Goal: Task Accomplishment & Management: Manage account settings

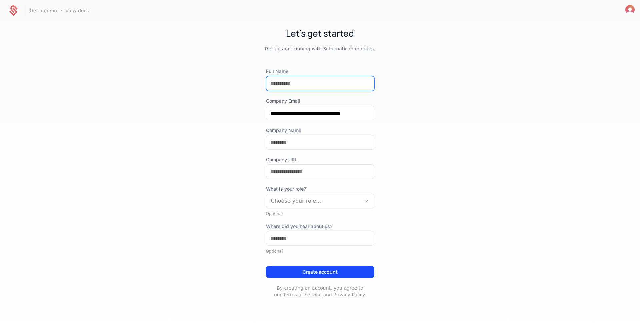
click at [346, 84] on input "Full Name" at bounding box center [321, 83] width 108 height 14
type input "*********"
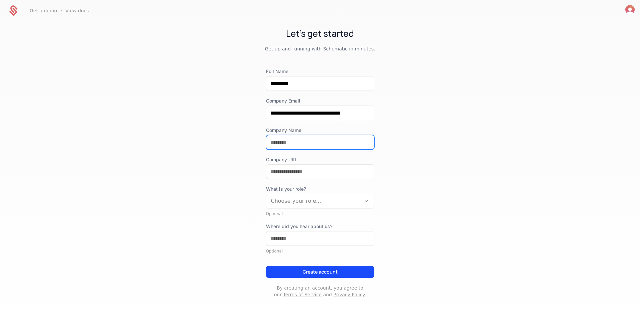
click at [313, 142] on input "Company Name" at bounding box center [321, 142] width 108 height 14
type input "**********"
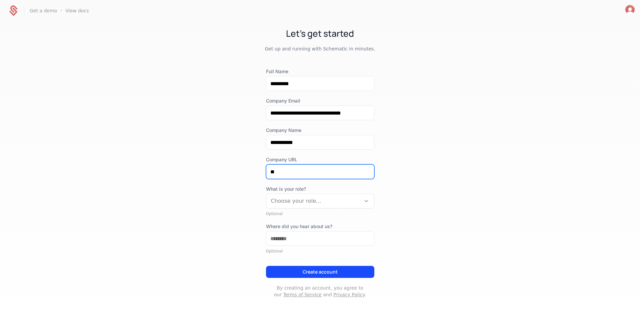
type input "*"
type input "**********"
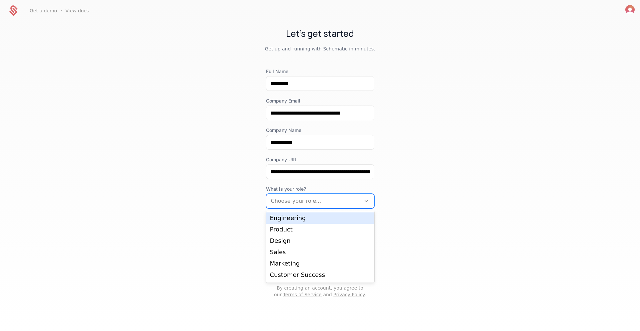
click at [313, 202] on div at bounding box center [313, 200] width 85 height 9
click at [295, 218] on div "Engineering" at bounding box center [320, 218] width 100 height 6
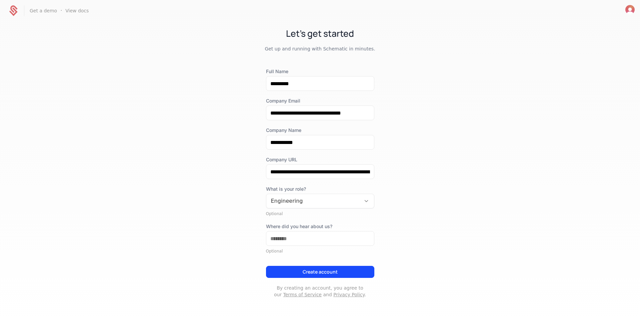
click at [329, 274] on button "Create account" at bounding box center [320, 272] width 108 height 12
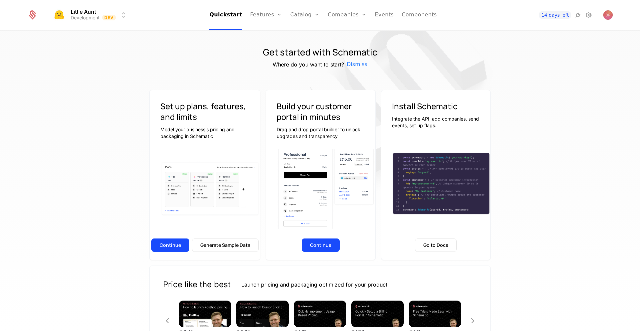
click at [591, 15] on icon at bounding box center [589, 15] width 8 height 8
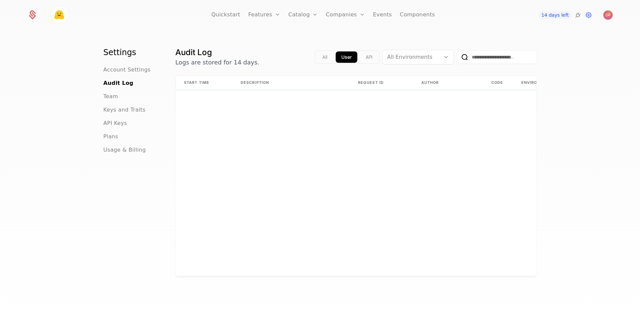
click at [105, 122] on span "API Keys" at bounding box center [115, 123] width 24 height 8
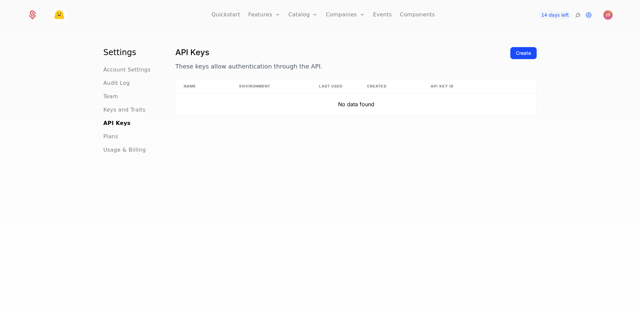
click at [520, 53] on div "Create" at bounding box center [523, 53] width 15 height 7
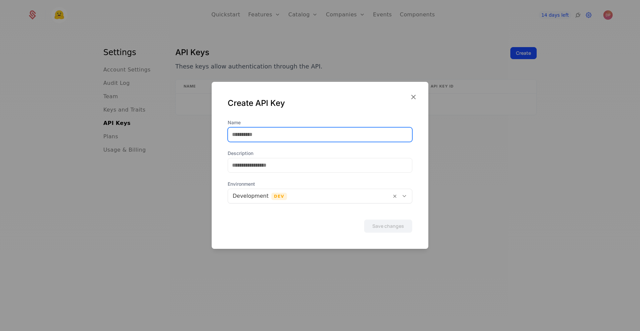
click at [276, 138] on input "Name" at bounding box center [320, 134] width 184 height 14
type input "******"
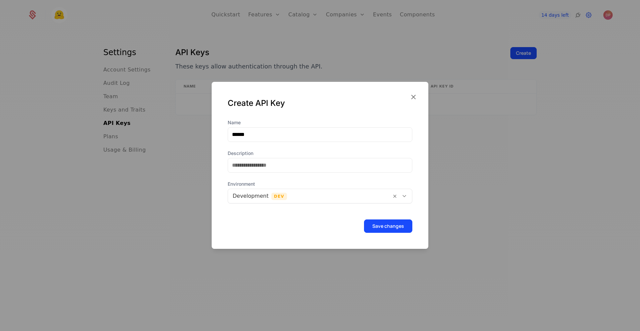
click at [383, 225] on button "Save changes" at bounding box center [388, 225] width 48 height 13
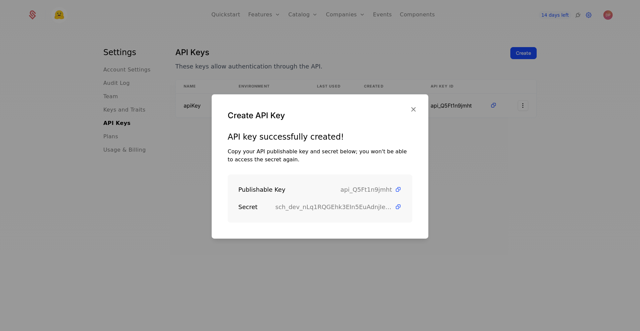
click at [395, 190] on icon at bounding box center [398, 189] width 7 height 7
click at [395, 205] on icon at bounding box center [398, 206] width 7 height 7
click at [416, 111] on icon "button" at bounding box center [413, 109] width 9 height 9
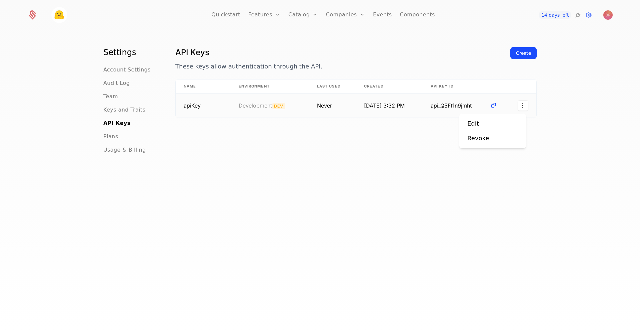
click at [520, 108] on html "Quickstart Features Features Flags Catalog Plans Add Ons Credits Configuration …" at bounding box center [320, 165] width 640 height 331
click at [500, 121] on div "Edit" at bounding box center [493, 123] width 51 height 9
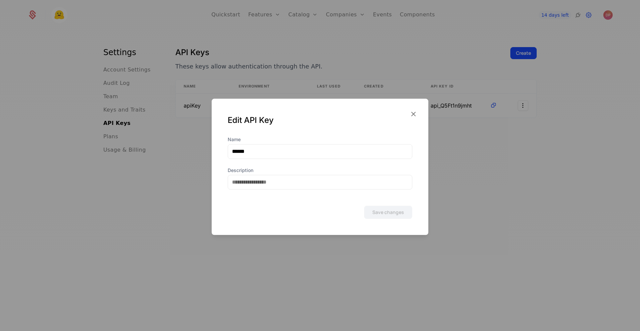
click at [413, 117] on icon "button" at bounding box center [413, 113] width 9 height 9
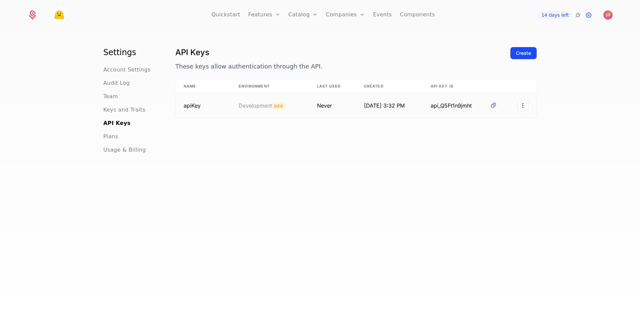
click at [492, 105] on icon at bounding box center [493, 105] width 7 height 7
click at [490, 157] on div "API Keys These keys allow authentication through the API. Create Name Environme…" at bounding box center [356, 190] width 362 height 287
click at [223, 13] on link "Quickstart" at bounding box center [225, 15] width 29 height 30
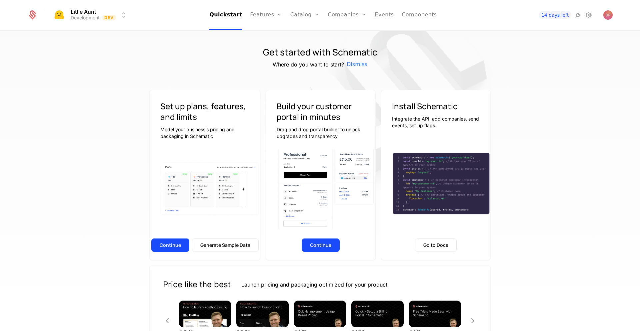
click at [226, 249] on button "Generate Sample Data" at bounding box center [225, 244] width 67 height 13
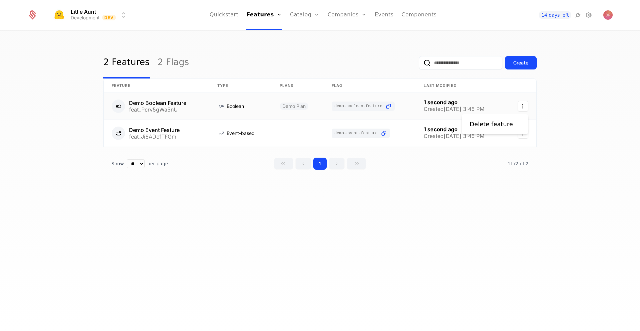
click at [526, 104] on icon "Select action" at bounding box center [523, 106] width 11 height 11
click at [456, 195] on html "Little Aunt Development Dev Quickstart Features Features Flags Catalog Plans Ad…" at bounding box center [320, 165] width 640 height 331
click at [184, 103] on link at bounding box center [157, 106] width 106 height 27
click at [524, 103] on icon "Select action" at bounding box center [523, 106] width 11 height 11
click at [518, 122] on div "Delete feature" at bounding box center [495, 123] width 51 height 9
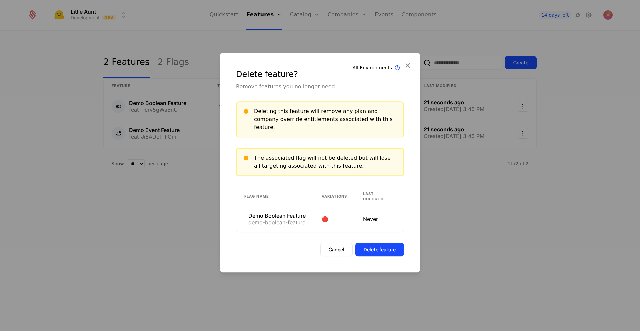
click at [368, 245] on button "Delete feature" at bounding box center [380, 249] width 49 height 13
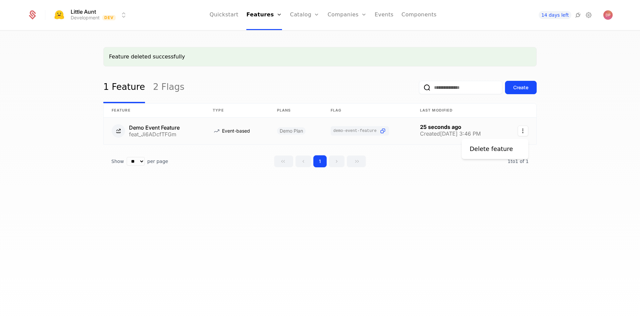
click at [520, 131] on icon "Select action" at bounding box center [523, 130] width 11 height 11
click at [513, 147] on div "Delete feature" at bounding box center [494, 148] width 49 height 9
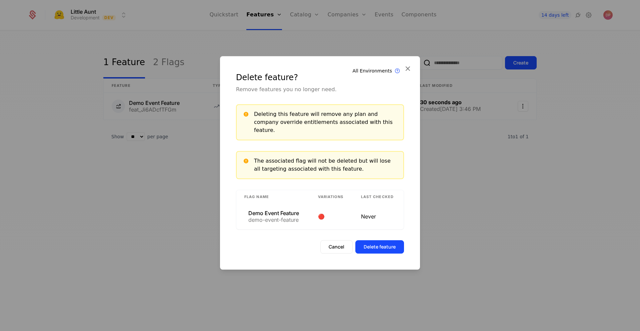
click at [391, 246] on button "Delete feature" at bounding box center [380, 246] width 49 height 13
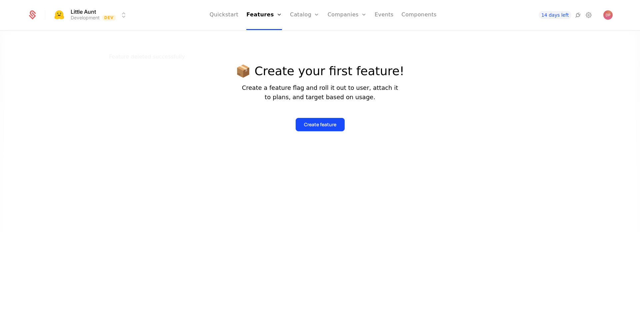
click at [239, 18] on link "Quickstart" at bounding box center [224, 15] width 29 height 30
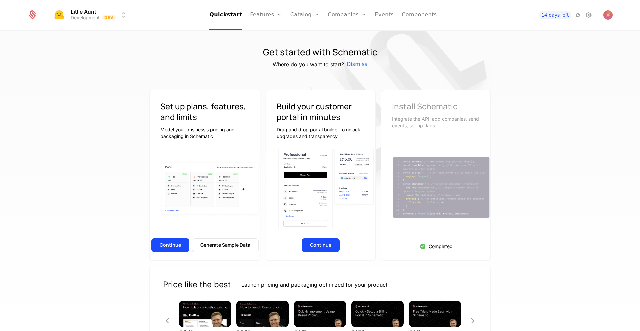
click at [537, 86] on img at bounding box center [401, 97] width 334 height 334
click at [472, 171] on img at bounding box center [441, 187] width 99 height 63
click at [498, 132] on img at bounding box center [401, 97] width 334 height 334
click at [498, 142] on img at bounding box center [401, 97] width 334 height 334
click at [170, 248] on button "Continue" at bounding box center [170, 244] width 38 height 13
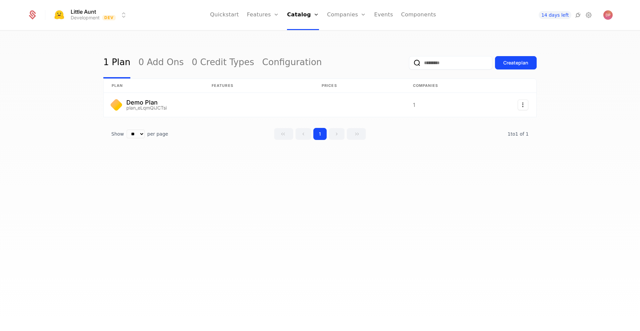
click at [232, 18] on link "Quickstart" at bounding box center [224, 15] width 29 height 30
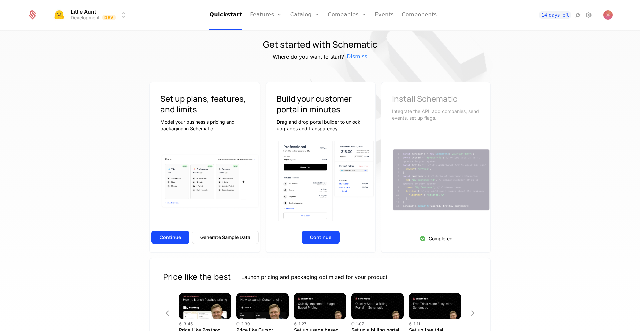
scroll to position [8, 0]
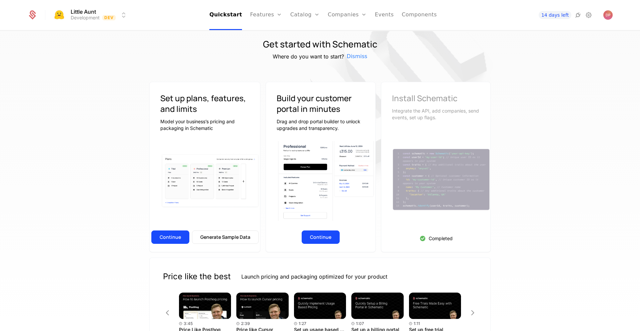
click at [323, 234] on button "Continue" at bounding box center [321, 236] width 38 height 13
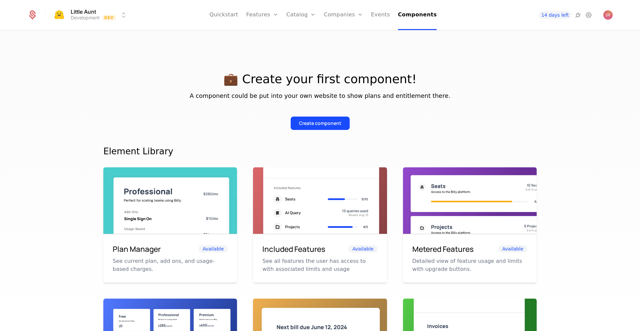
click at [331, 125] on div "Create component" at bounding box center [320, 123] width 42 height 7
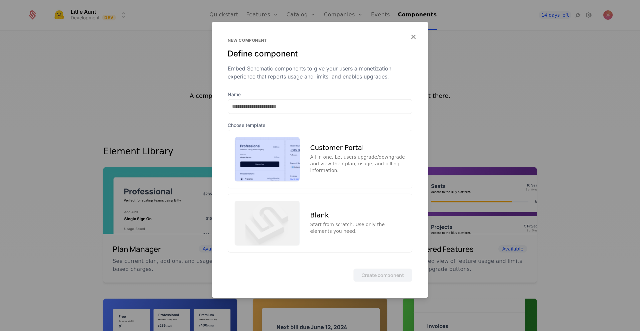
click at [372, 154] on div "All in one. Let users upgrade/downgrade and view their plan, usage, and billing…" at bounding box center [358, 163] width 95 height 20
click at [386, 273] on button "Create component" at bounding box center [383, 274] width 59 height 13
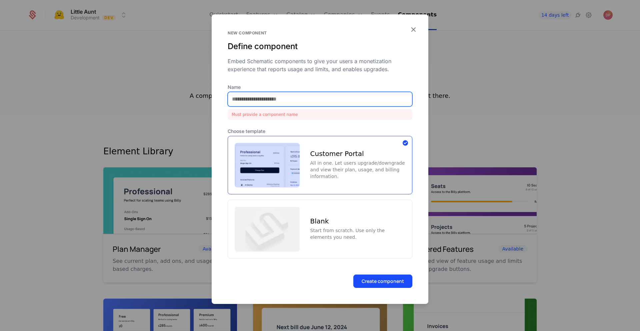
click at [305, 103] on input "Name" at bounding box center [320, 99] width 184 height 14
click at [413, 28] on icon "button" at bounding box center [413, 29] width 9 height 9
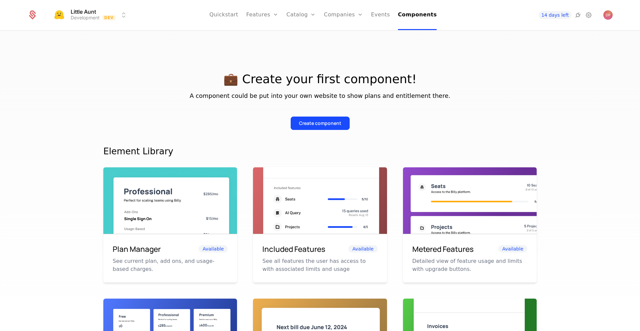
click at [272, 35] on link "Features" at bounding box center [270, 32] width 31 height 5
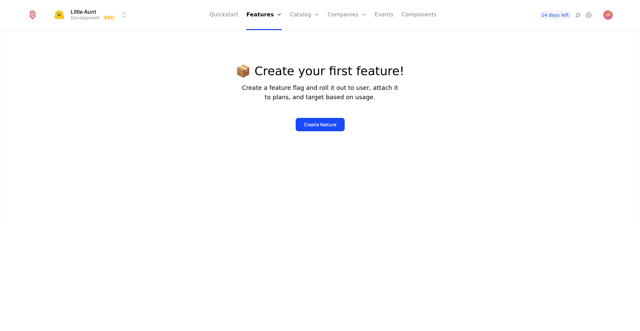
click at [314, 121] on div "Create feature" at bounding box center [320, 124] width 32 height 7
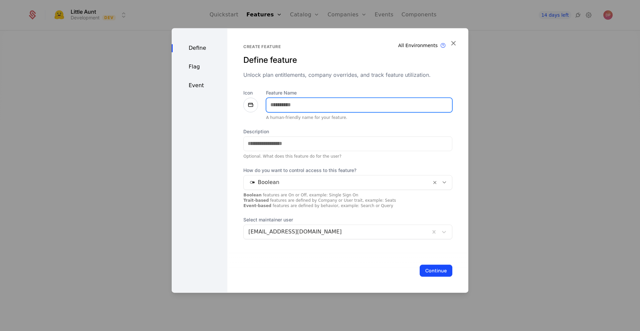
click at [291, 106] on input "Feature Name" at bounding box center [360, 105] width 186 height 14
click at [388, 106] on input "Feature Name" at bounding box center [360, 105] width 186 height 14
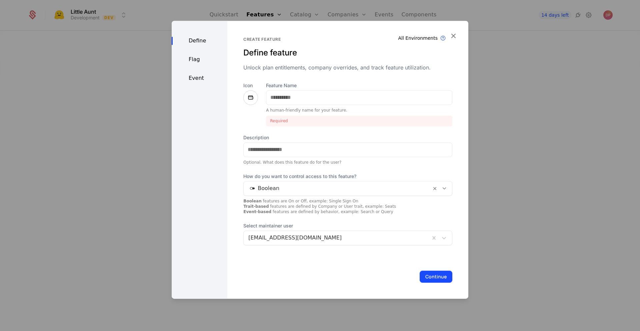
click at [251, 108] on div "Icon" at bounding box center [251, 104] width 15 height 44
drag, startPoint x: 251, startPoint y: 90, endPoint x: 249, endPoint y: 100, distance: 10.2
click at [249, 100] on div at bounding box center [251, 97] width 15 height 15
click at [283, 95] on input "Feature Name" at bounding box center [360, 97] width 186 height 14
click at [455, 33] on icon "button" at bounding box center [453, 35] width 9 height 9
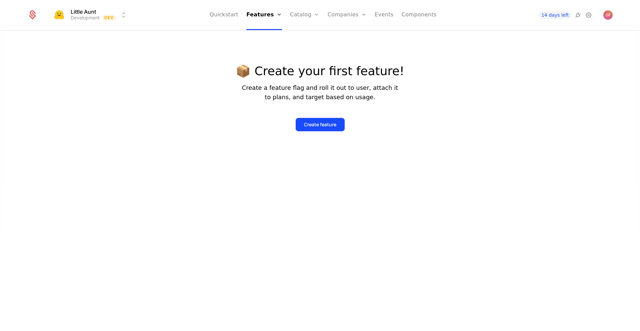
click at [304, 35] on link "Plans" at bounding box center [315, 32] width 34 height 5
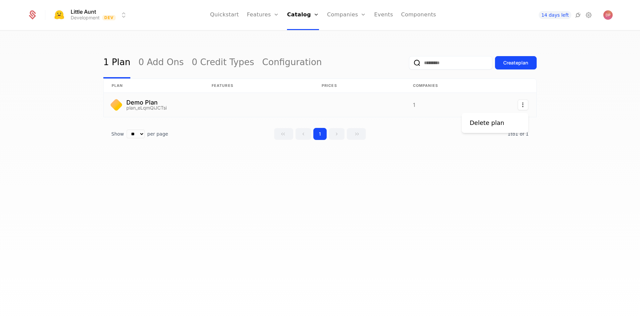
click at [522, 108] on icon "Select action" at bounding box center [523, 104] width 11 height 11
click at [507, 126] on div "Delete plan" at bounding box center [495, 122] width 51 height 9
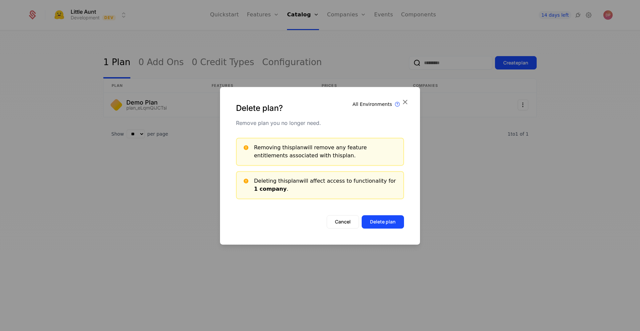
click at [381, 223] on button "Delete plan" at bounding box center [383, 221] width 42 height 13
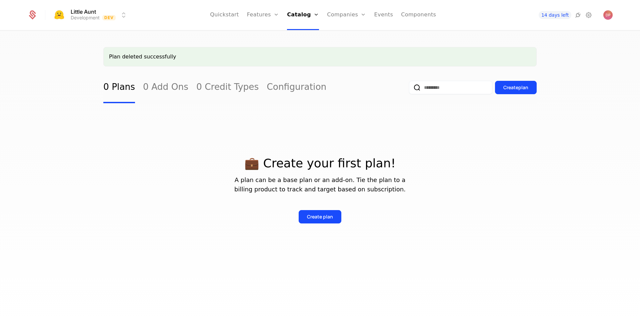
click at [524, 92] on button "Create plan" at bounding box center [516, 87] width 42 height 13
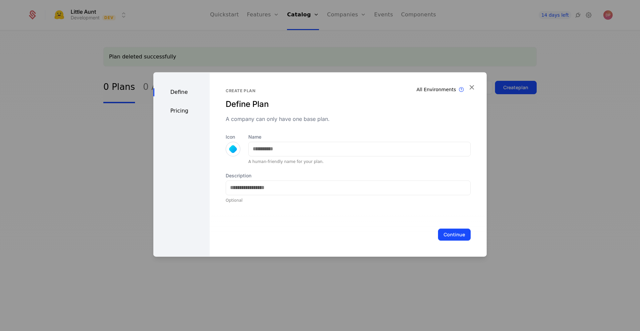
click at [230, 148] on div at bounding box center [233, 148] width 9 height 9
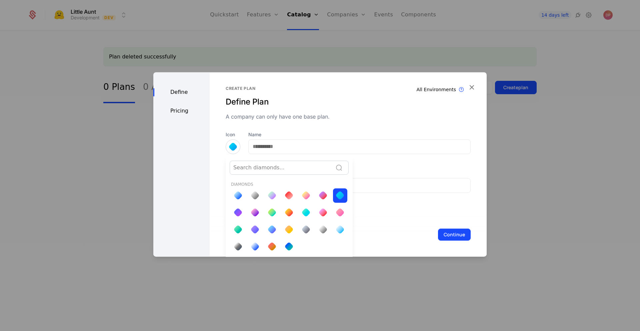
click at [306, 150] on div at bounding box center [320, 164] width 334 height 184
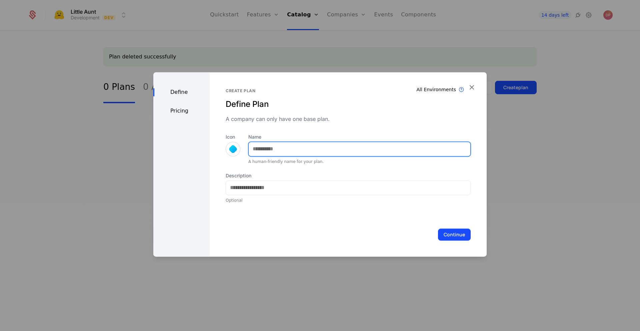
click at [306, 150] on input "Name" at bounding box center [360, 149] width 222 height 14
type input "****"
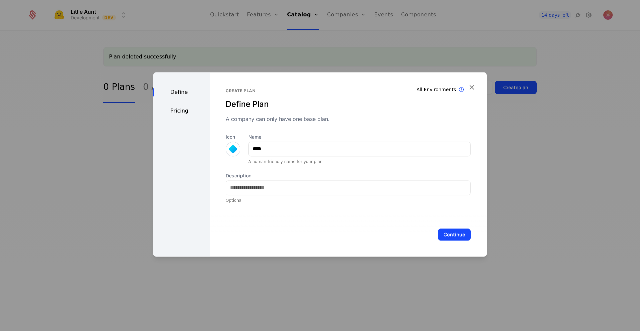
click at [444, 235] on button "Continue" at bounding box center [454, 234] width 33 height 12
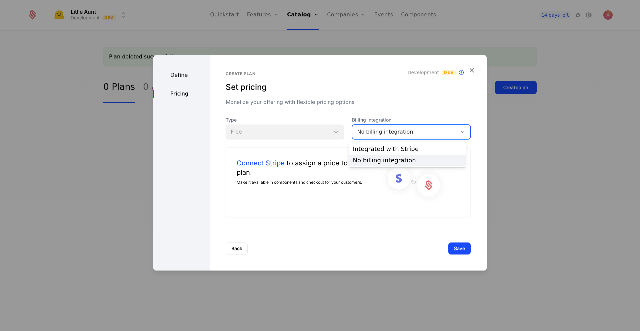
click at [406, 133] on div "No billing integration" at bounding box center [404, 131] width 95 height 8
click at [397, 150] on div "Integrated with Stripe" at bounding box center [407, 149] width 109 height 6
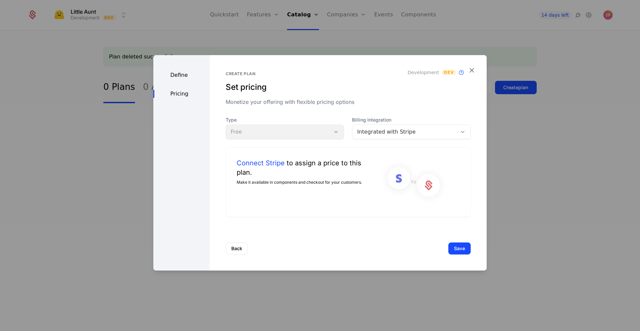
click at [473, 71] on icon "button" at bounding box center [472, 69] width 9 height 9
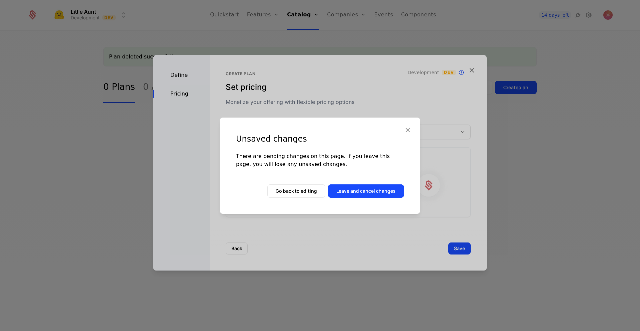
click at [353, 192] on button "Leave and cancel changes" at bounding box center [366, 190] width 76 height 13
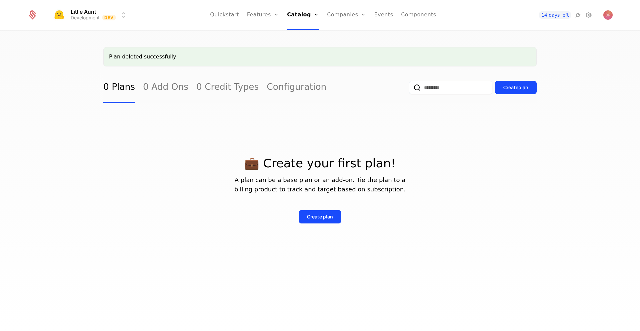
click at [580, 16] on icon at bounding box center [578, 15] width 8 height 8
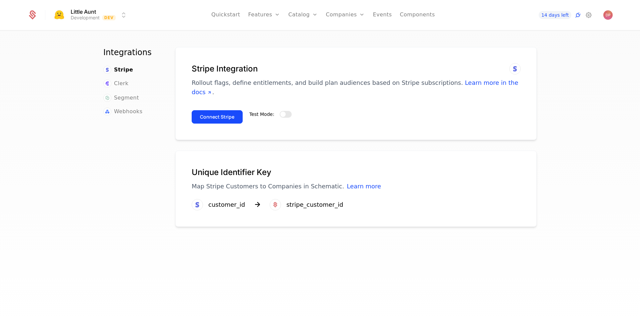
click at [286, 111] on button "Test Mode:" at bounding box center [286, 114] width 12 height 7
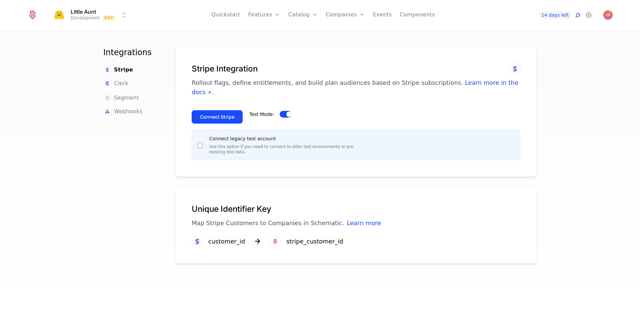
click at [221, 110] on button "Connect Stripe" at bounding box center [217, 116] width 51 height 13
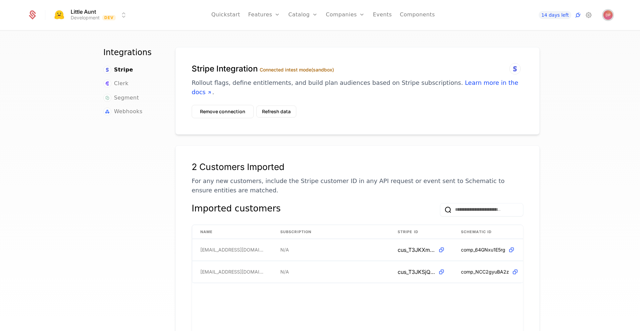
click at [606, 17] on img "Open user button" at bounding box center [608, 14] width 9 height 9
click at [557, 142] on div "Integrations Stripe Clerk Segment Webhooks Stripe Integration Connected in test…" at bounding box center [320, 183] width 640 height 304
click at [272, 34] on link "Features" at bounding box center [271, 32] width 31 height 5
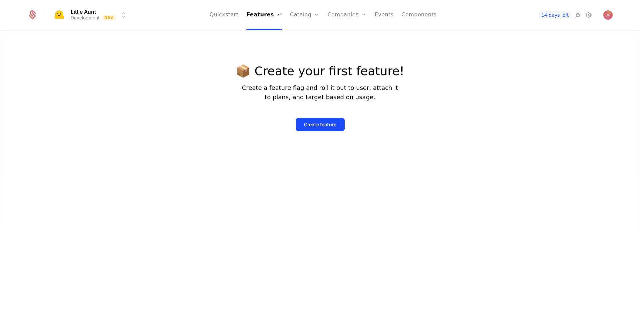
click at [336, 127] on div "Create feature" at bounding box center [320, 124] width 32 height 7
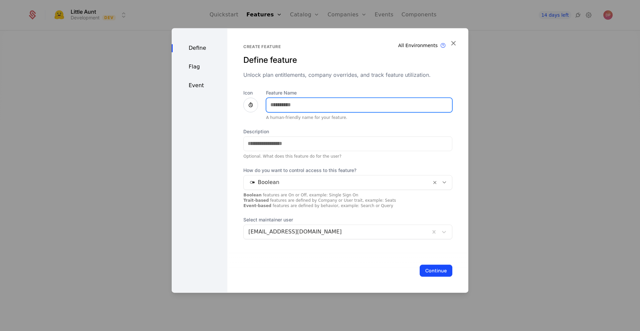
click at [310, 109] on input "Feature Name" at bounding box center [360, 105] width 186 height 14
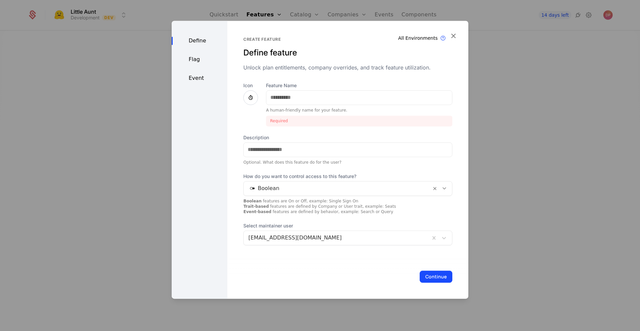
click at [253, 106] on div "Icon" at bounding box center [251, 104] width 15 height 44
click at [281, 98] on input "Feature Name" at bounding box center [360, 97] width 186 height 14
type input "*"
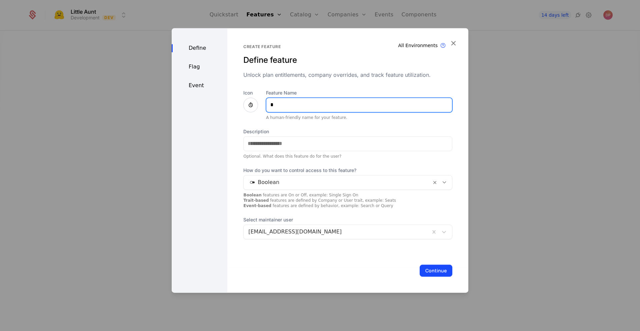
type input "*****"
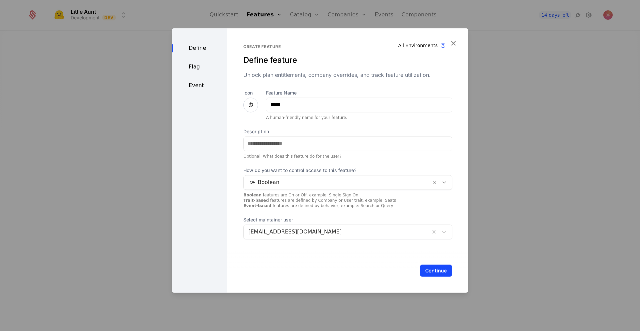
click at [247, 104] on icon at bounding box center [251, 105] width 8 height 8
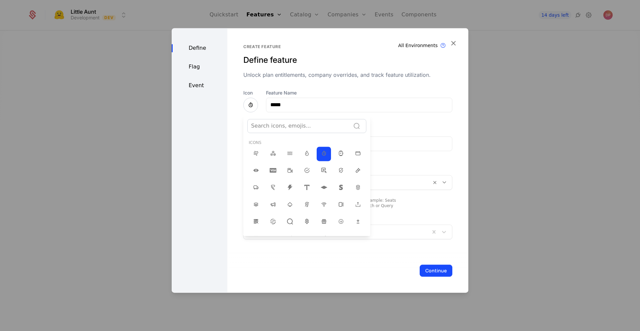
click at [299, 125] on div at bounding box center [299, 125] width 96 height 9
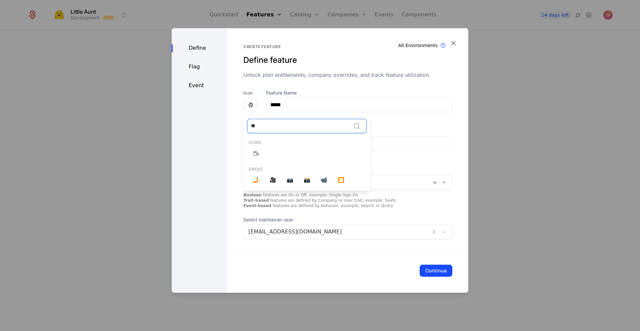
type input "*"
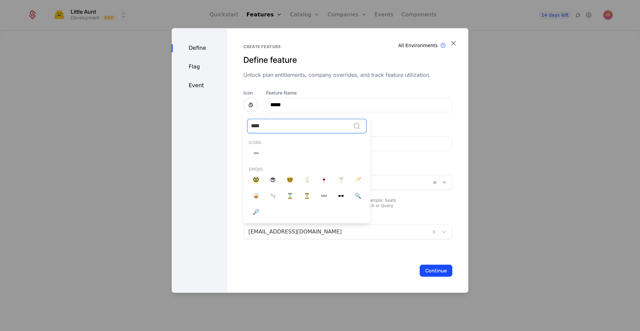
type input "*****"
click at [359, 198] on span "🔍" at bounding box center [358, 196] width 7 height 8
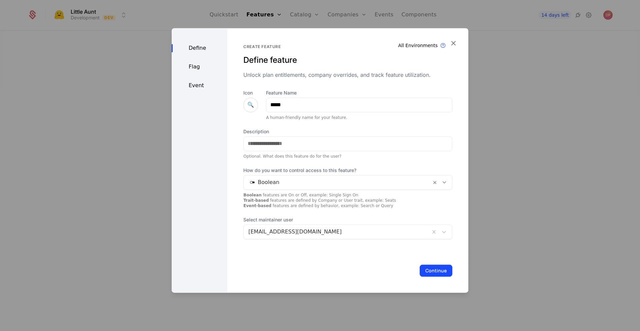
click at [248, 103] on span "🔍" at bounding box center [251, 105] width 7 height 8
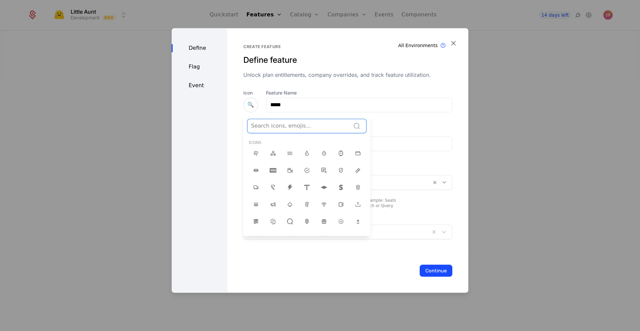
click at [277, 126] on div at bounding box center [299, 125] width 96 height 9
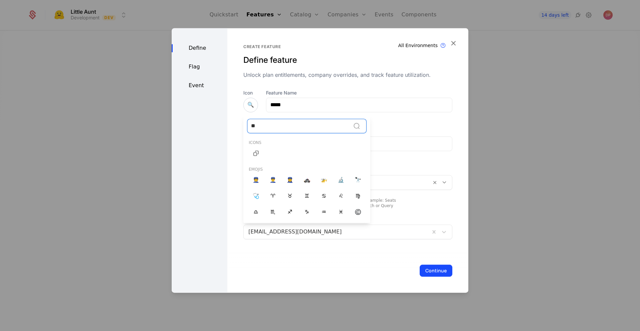
type input "*"
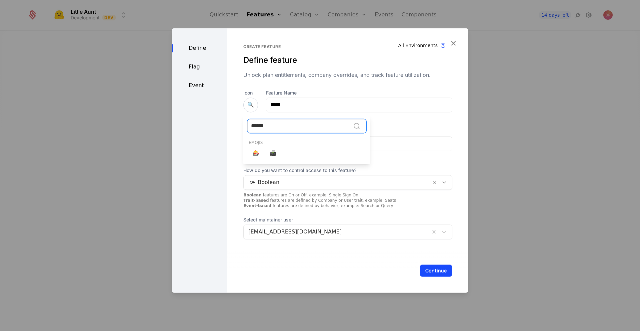
type input "*******"
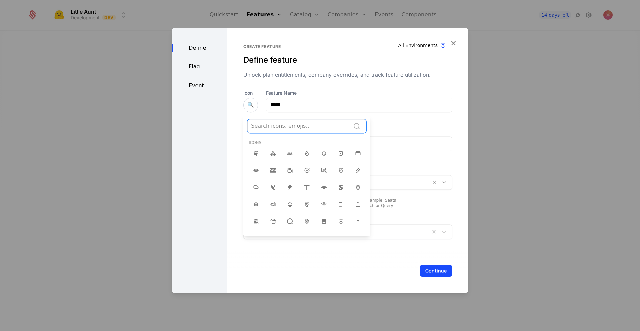
click at [273, 124] on div at bounding box center [299, 125] width 96 height 9
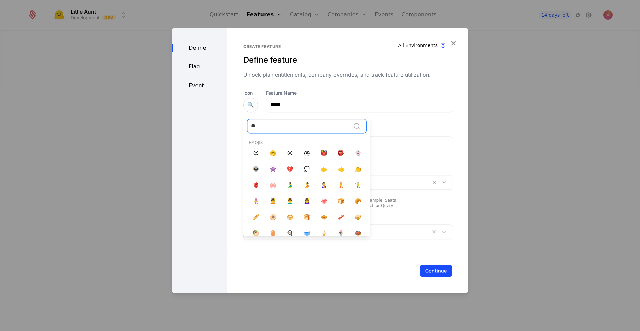
type input "*"
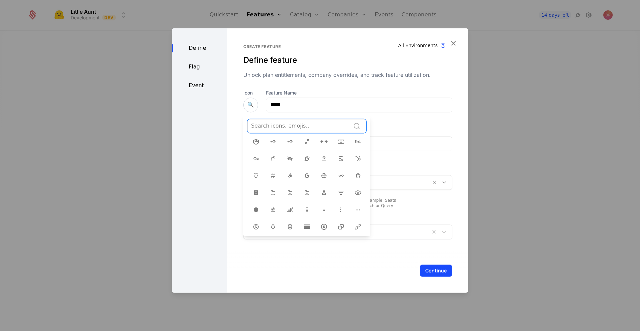
scroll to position [114, 0]
click at [354, 188] on icon at bounding box center [358, 192] width 8 height 8
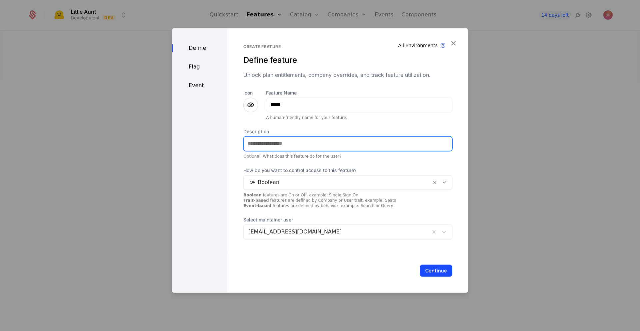
click at [362, 146] on input "Description" at bounding box center [348, 143] width 208 height 14
type input "**********"
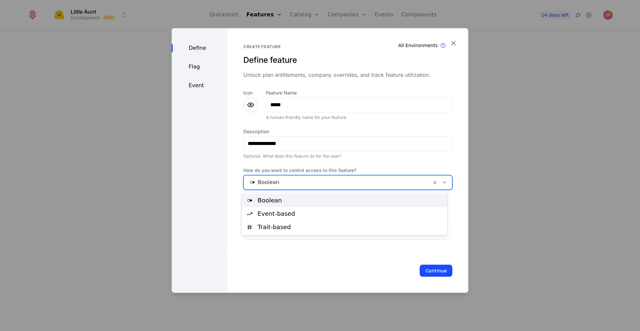
click at [377, 185] on div at bounding box center [338, 181] width 178 height 9
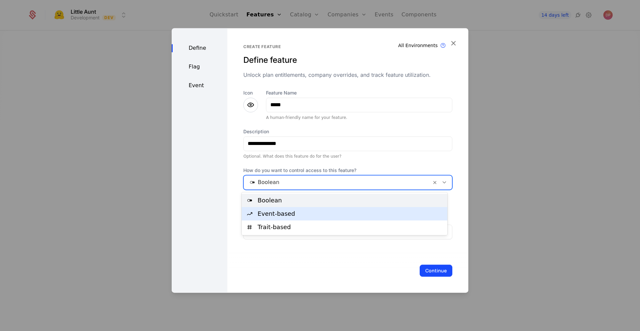
click at [363, 216] on div "Event-based" at bounding box center [351, 213] width 186 height 6
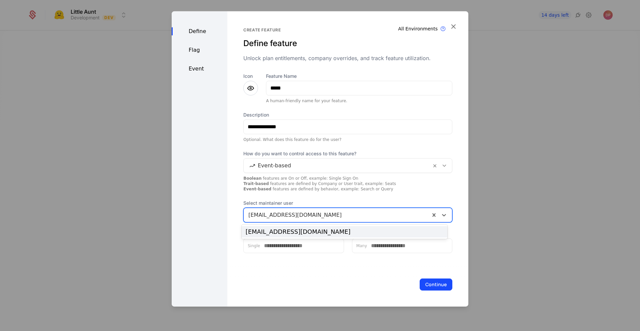
click at [376, 215] on div at bounding box center [337, 214] width 177 height 9
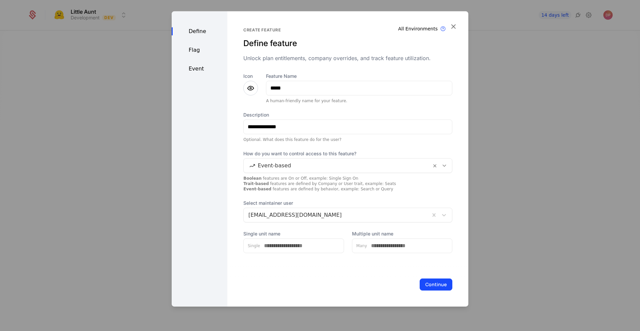
click at [356, 283] on div "Continue" at bounding box center [348, 284] width 241 height 44
click at [427, 282] on button "Continue" at bounding box center [436, 284] width 33 height 12
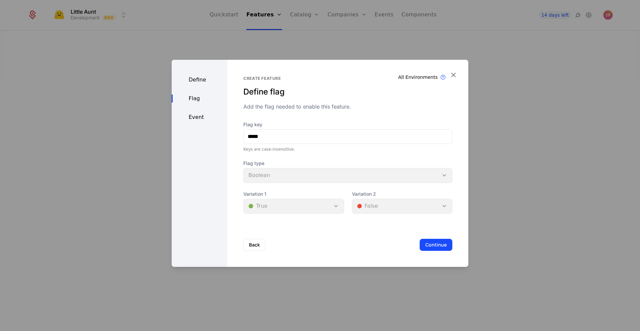
click at [307, 179] on div "Flag type Boolean" at bounding box center [348, 171] width 209 height 23
click at [438, 243] on button "Continue" at bounding box center [436, 245] width 33 height 12
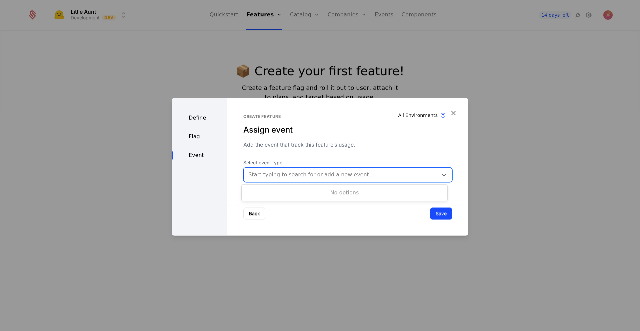
click at [347, 177] on div at bounding box center [341, 174] width 185 height 9
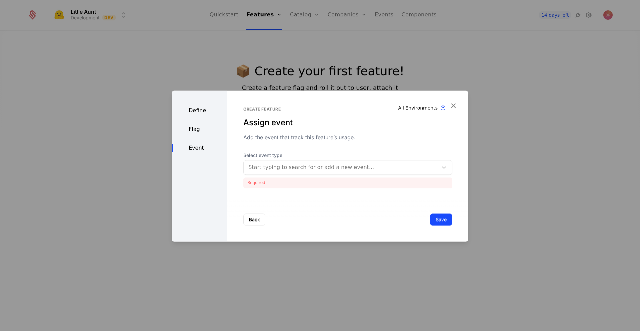
click at [362, 139] on div "Create feature Assign event Add the event that track this feature’s usage." at bounding box center [348, 123] width 209 height 35
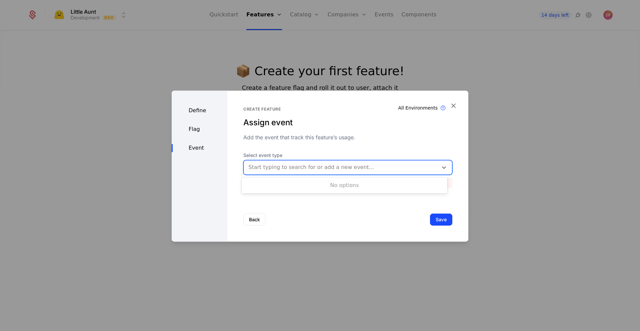
click at [331, 167] on div at bounding box center [341, 166] width 185 height 9
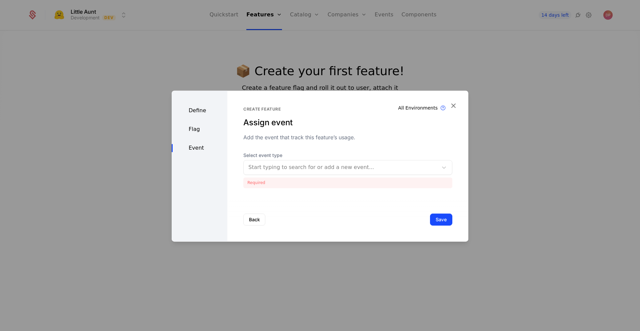
click at [341, 201] on div "Back Save" at bounding box center [348, 219] width 241 height 44
click at [435, 221] on button "Save" at bounding box center [441, 219] width 22 height 12
click at [434, 220] on button "Save" at bounding box center [441, 219] width 22 height 12
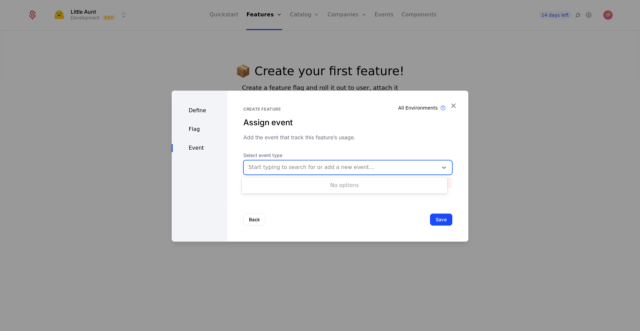
click at [402, 166] on div at bounding box center [341, 166] width 185 height 9
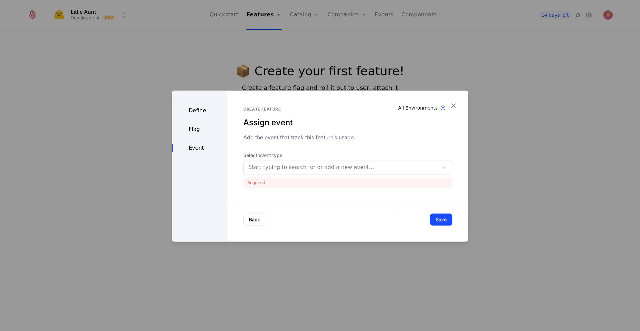
click at [393, 152] on span "Select event type" at bounding box center [348, 155] width 209 height 7
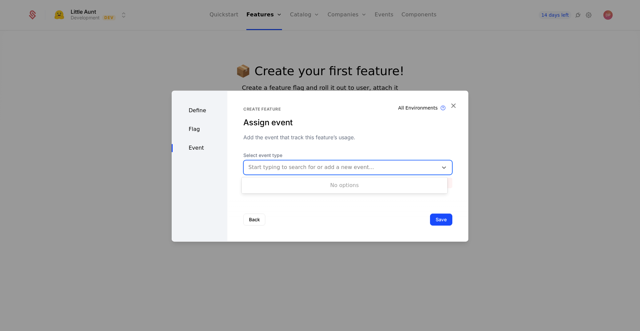
click at [341, 170] on div at bounding box center [341, 166] width 185 height 9
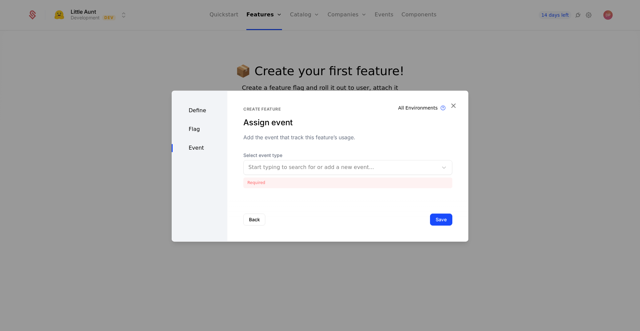
click at [252, 218] on button "Back" at bounding box center [255, 219] width 22 height 12
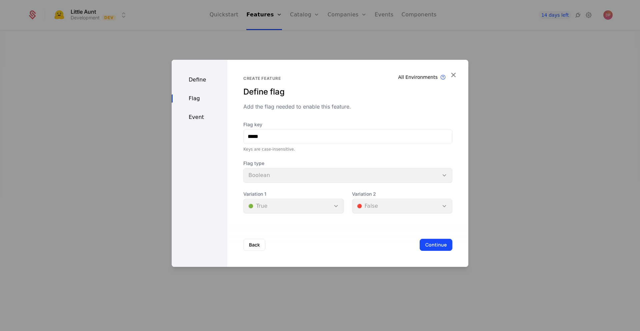
click at [203, 81] on div "Define" at bounding box center [200, 80] width 56 height 8
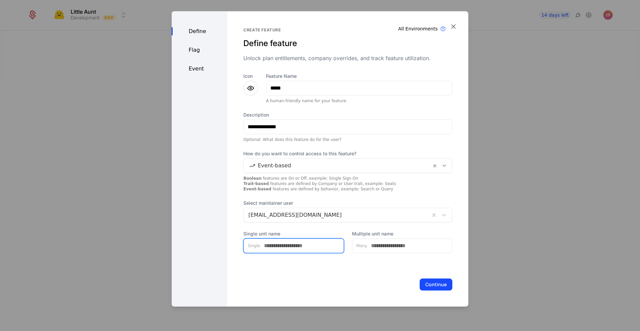
click at [309, 245] on input "Single unit name" at bounding box center [302, 245] width 84 height 14
click at [299, 242] on input "Single unit name" at bounding box center [302, 245] width 84 height 14
type input "****"
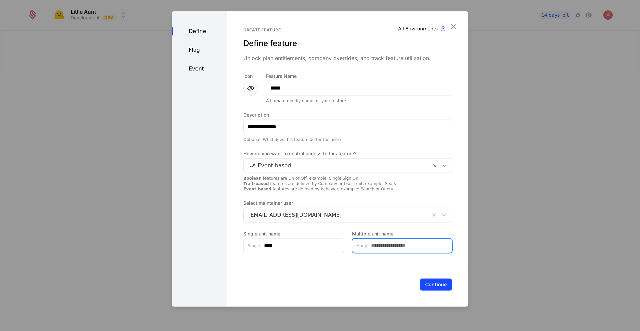
click at [387, 249] on input "Multiple unit name" at bounding box center [409, 245] width 85 height 14
type input "*****"
click at [384, 276] on div "Continue" at bounding box center [348, 284] width 241 height 44
click at [439, 284] on button "Continue" at bounding box center [436, 284] width 33 height 12
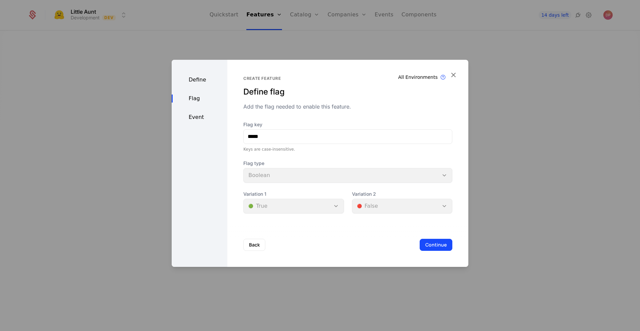
click at [428, 247] on button "Continue" at bounding box center [436, 245] width 33 height 12
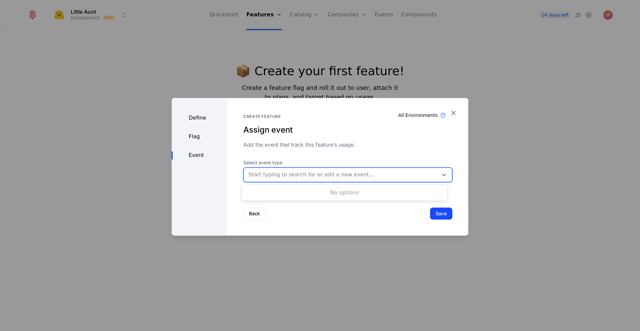
click at [355, 173] on div at bounding box center [341, 174] width 185 height 9
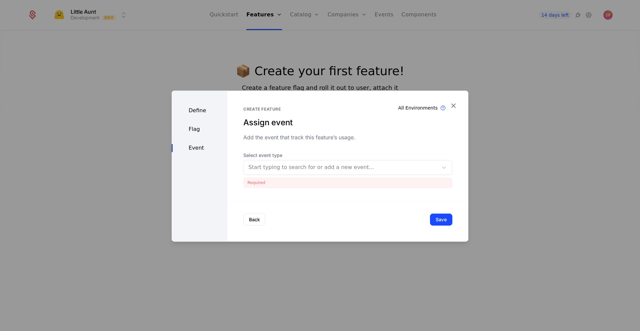
click at [454, 115] on div "Define Flag Event Create feature Assign event Add the event that track this fea…" at bounding box center [320, 165] width 297 height 151
click at [453, 106] on icon "button" at bounding box center [453, 105] width 9 height 9
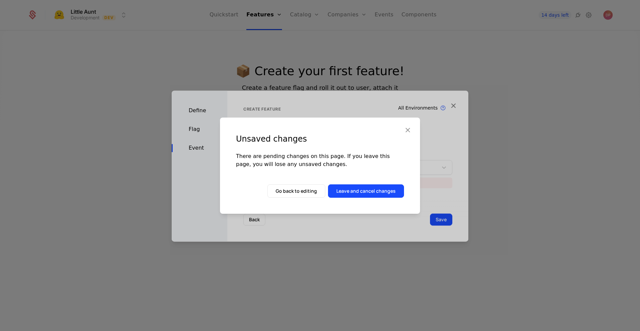
click at [352, 189] on button "Leave and cancel changes" at bounding box center [366, 190] width 76 height 13
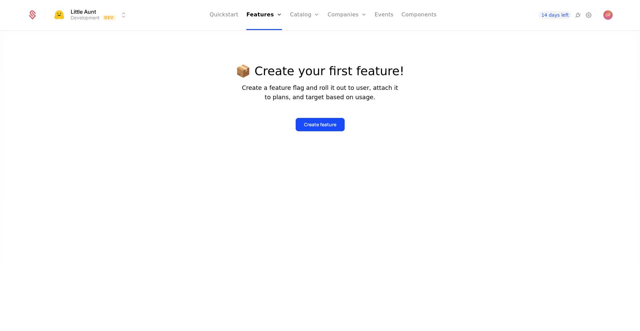
click at [378, 16] on link "Events" at bounding box center [384, 15] width 19 height 30
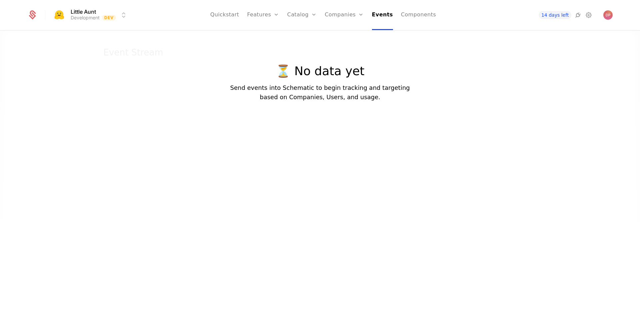
click at [354, 82] on div "⏳ No data yet Send events into Schematic to begin tracking and targeting based …" at bounding box center [320, 82] width 180 height 37
click at [406, 11] on link "Components" at bounding box center [418, 15] width 35 height 30
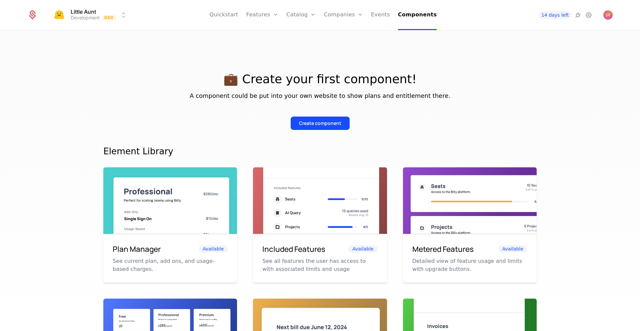
click at [234, 17] on link "Quickstart" at bounding box center [223, 15] width 29 height 30
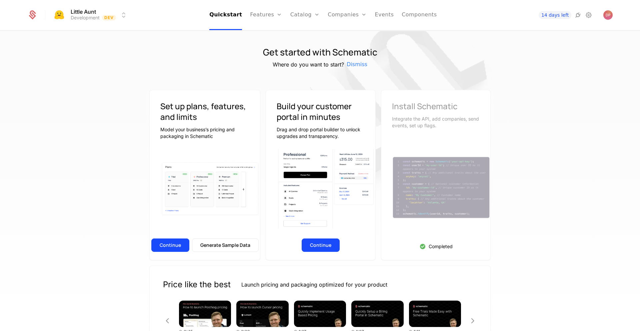
click at [173, 243] on button "Continue" at bounding box center [170, 244] width 38 height 13
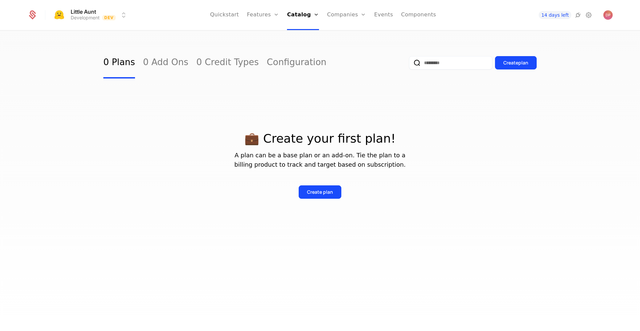
click at [330, 191] on div "Create plan" at bounding box center [320, 191] width 26 height 7
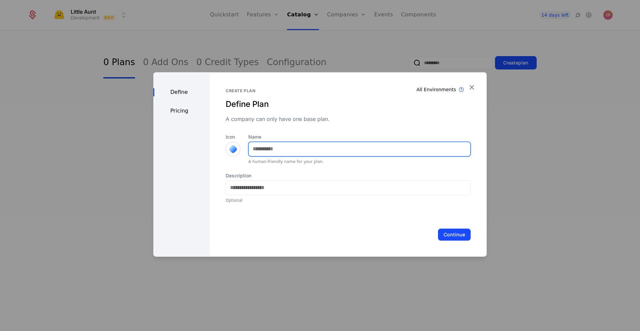
click at [342, 152] on input "Name" at bounding box center [360, 149] width 222 height 14
type input "****"
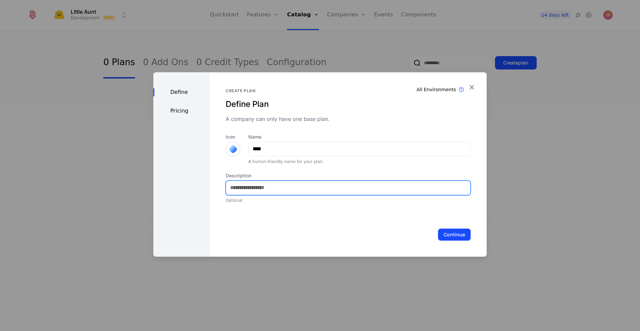
click at [346, 188] on input "Description" at bounding box center [348, 187] width 245 height 14
type input "**********"
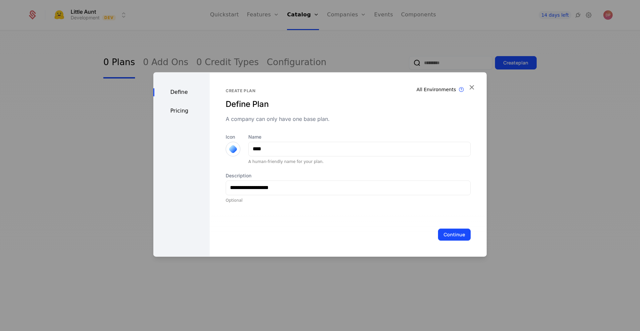
click at [444, 233] on button "Continue" at bounding box center [454, 234] width 33 height 12
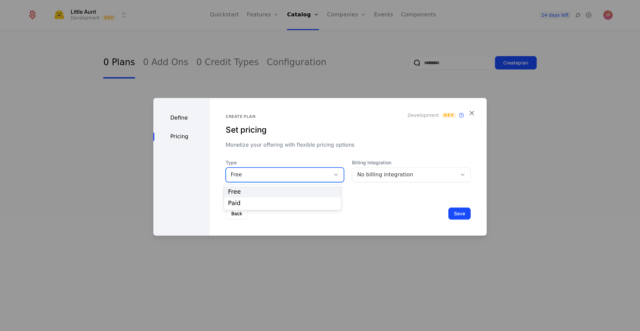
click at [299, 179] on div "Free" at bounding box center [285, 174] width 119 height 15
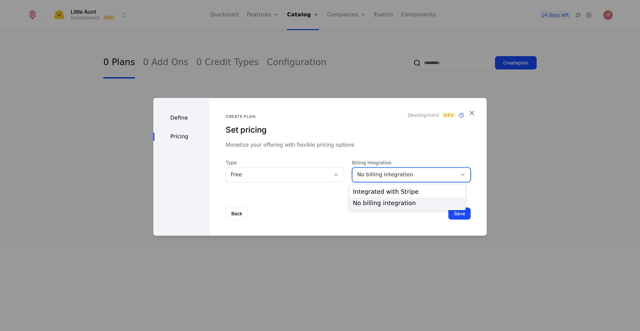
click at [385, 175] on div "No billing integration" at bounding box center [404, 174] width 95 height 8
click at [390, 187] on div "Integrated with Stripe" at bounding box center [407, 191] width 117 height 11
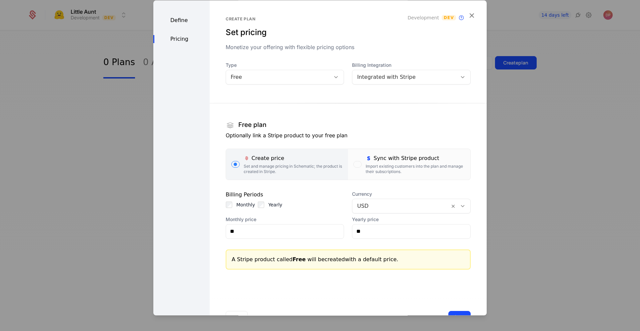
click at [398, 169] on div "Import existing customers into the plan and manage their subscriptions." at bounding box center [415, 168] width 99 height 11
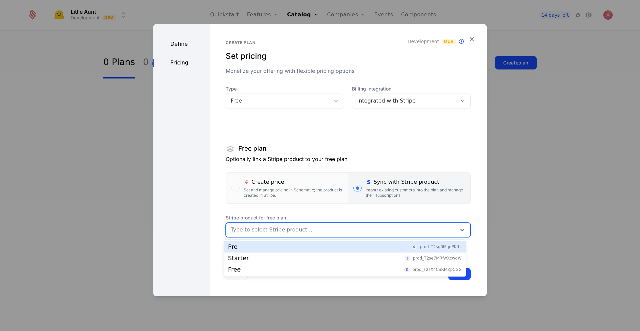
click at [331, 227] on div at bounding box center [341, 229] width 221 height 9
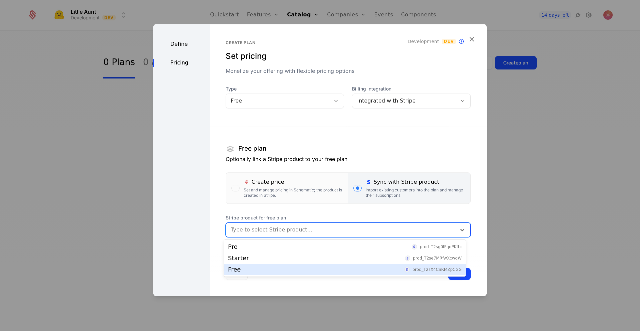
click at [310, 269] on div "Free prod_T2sX4CSRMZpCGG" at bounding box center [345, 269] width 234 height 6
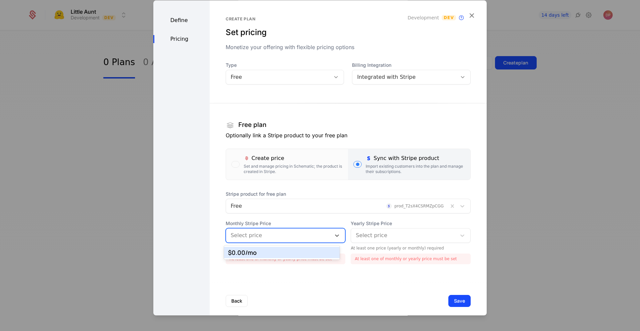
click at [298, 240] on div "Select price" at bounding box center [278, 235] width 105 height 12
click at [295, 253] on div "$0.00 /mo" at bounding box center [282, 252] width 108 height 6
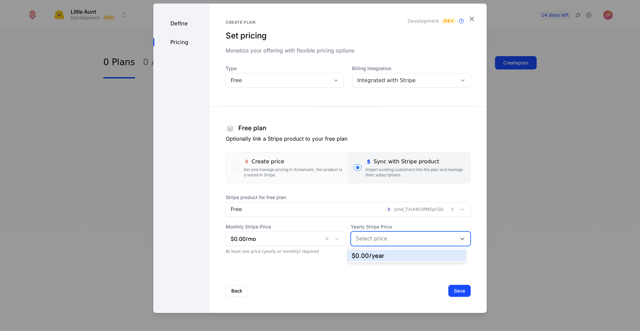
click at [390, 237] on div at bounding box center [404, 238] width 96 height 9
click at [385, 253] on div "$0.00 /year" at bounding box center [407, 255] width 110 height 6
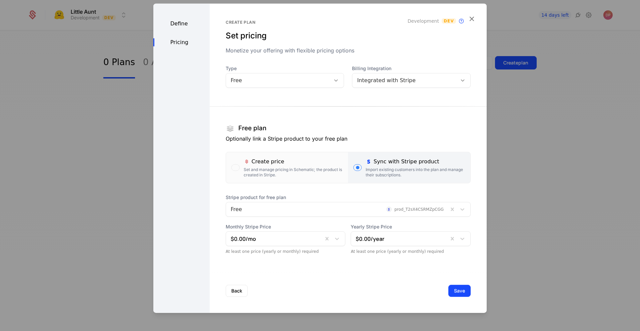
click at [385, 266] on div "Create plan Set pricing Monetize your offering with flexible pricing options De…" at bounding box center [348, 157] width 277 height 309
click at [449, 291] on button "Save" at bounding box center [460, 290] width 22 height 12
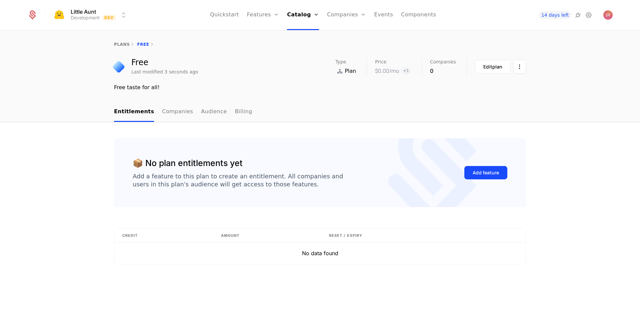
click at [179, 109] on link "Companies" at bounding box center [177, 112] width 31 height 20
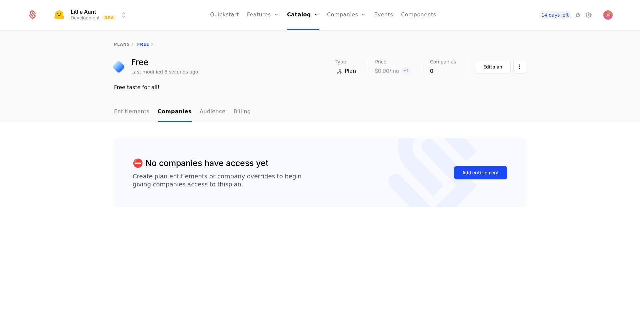
click at [209, 111] on link "Audience" at bounding box center [213, 112] width 26 height 20
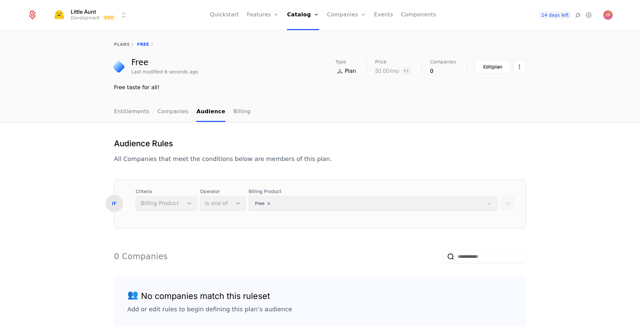
click at [234, 112] on link "Billing" at bounding box center [242, 112] width 17 height 20
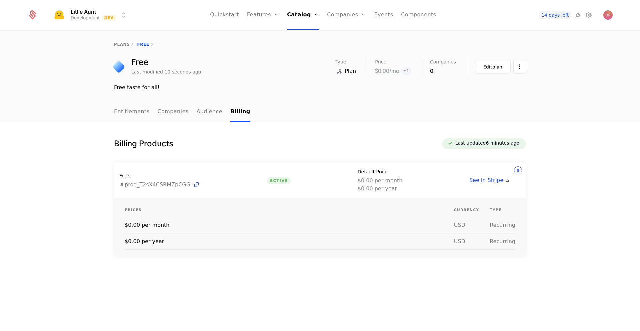
click at [303, 34] on link "Plans" at bounding box center [312, 32] width 34 height 5
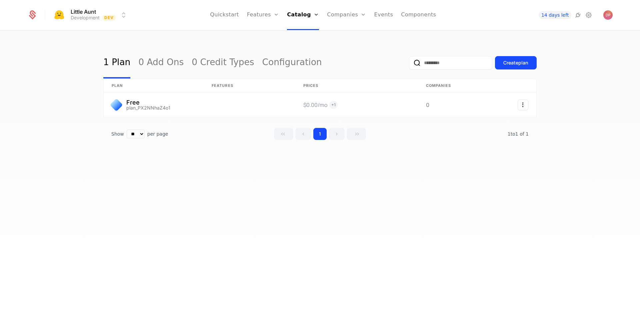
click at [514, 62] on div "Create plan" at bounding box center [516, 62] width 25 height 7
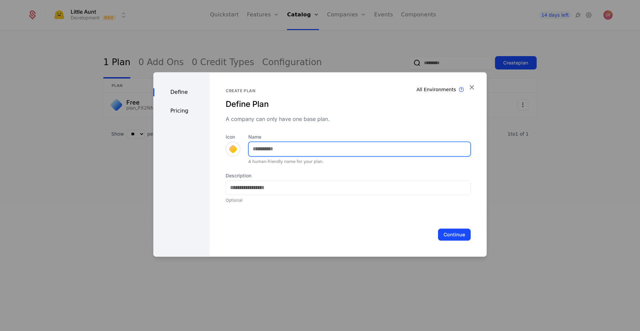
click at [340, 152] on input "Name" at bounding box center [360, 149] width 222 height 14
click at [334, 148] on input "Name" at bounding box center [360, 149] width 222 height 14
type input "*******"
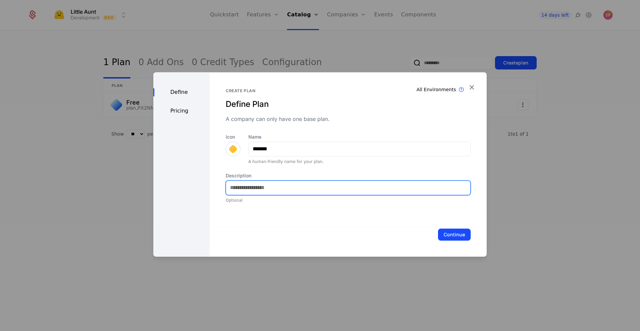
click at [312, 194] on input "Description" at bounding box center [348, 187] width 245 height 14
type input "**********"
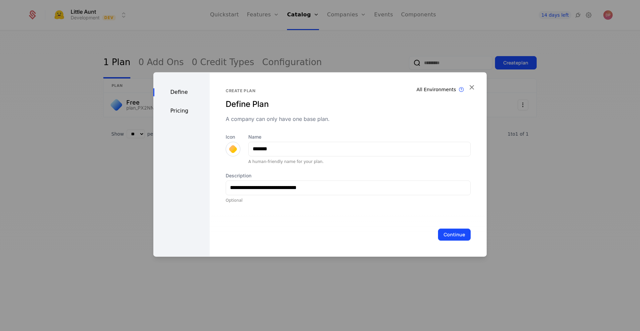
click at [452, 233] on button "Continue" at bounding box center [454, 234] width 33 height 12
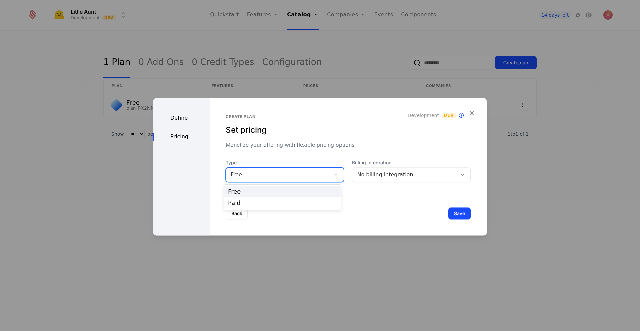
click at [307, 174] on div "Free" at bounding box center [278, 174] width 95 height 8
click at [301, 203] on div "Paid" at bounding box center [282, 203] width 109 height 6
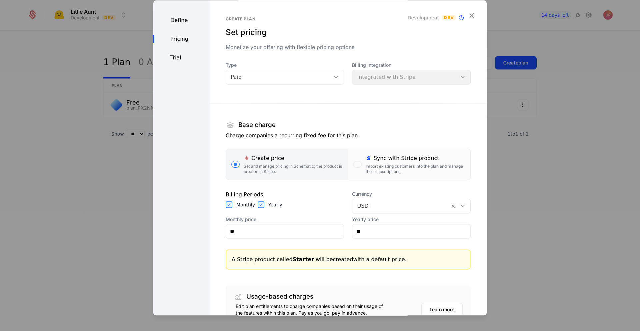
click at [395, 162] on div "Sync with Stripe product" at bounding box center [415, 158] width 99 height 8
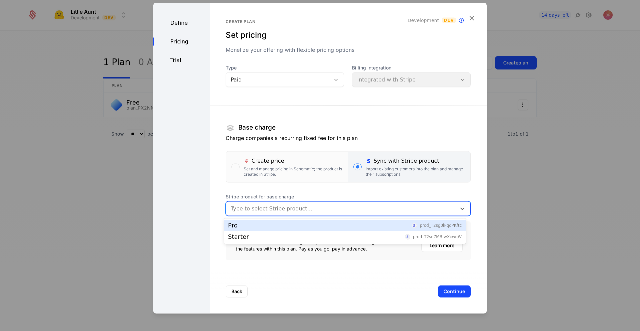
click at [380, 208] on div at bounding box center [341, 207] width 221 height 9
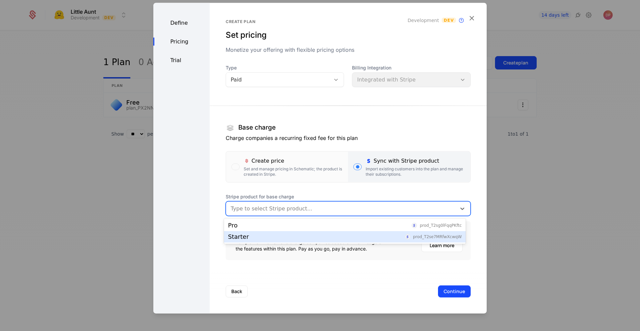
click at [372, 240] on div "Starter prod_T2se7MRfwXcwqW" at bounding box center [345, 236] width 242 height 11
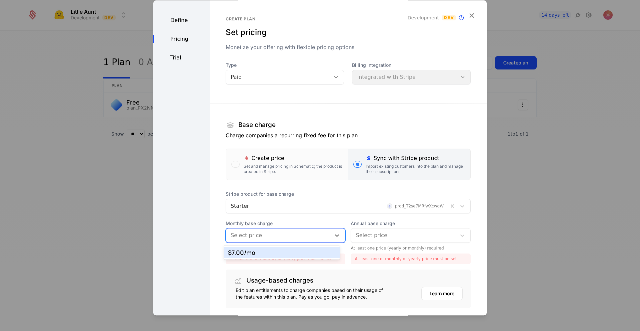
click at [301, 236] on div at bounding box center [279, 235] width 96 height 9
click at [300, 252] on div "$7.00 /mo" at bounding box center [282, 252] width 108 height 6
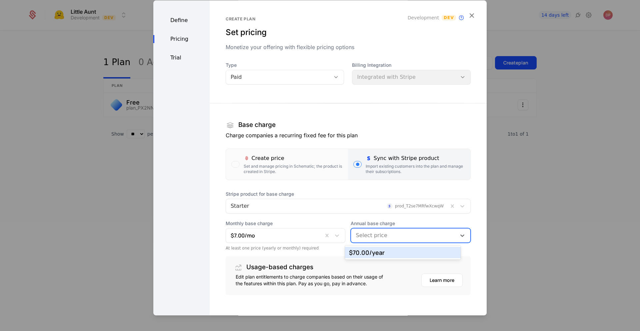
click at [384, 237] on div at bounding box center [404, 235] width 96 height 9
click at [383, 252] on div "$70.00 /year" at bounding box center [403, 252] width 108 height 6
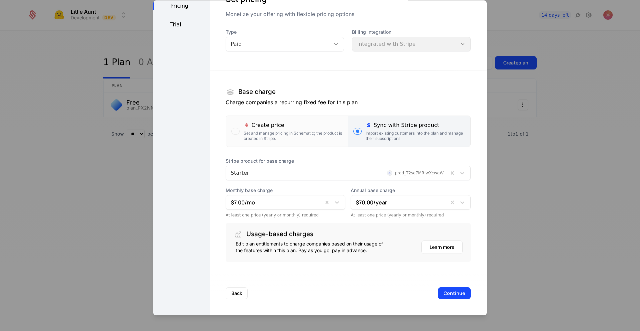
click at [448, 291] on button "Continue" at bounding box center [454, 293] width 33 height 12
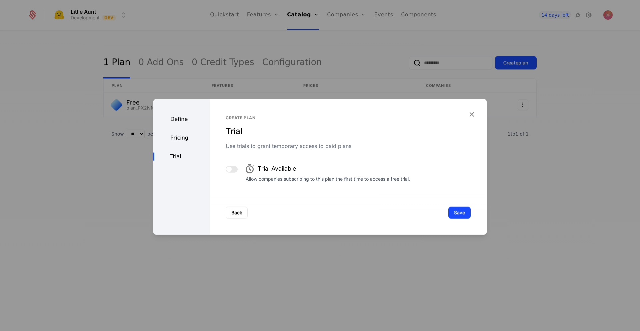
scroll to position [0, 0]
click at [454, 210] on button "Save" at bounding box center [460, 212] width 22 height 12
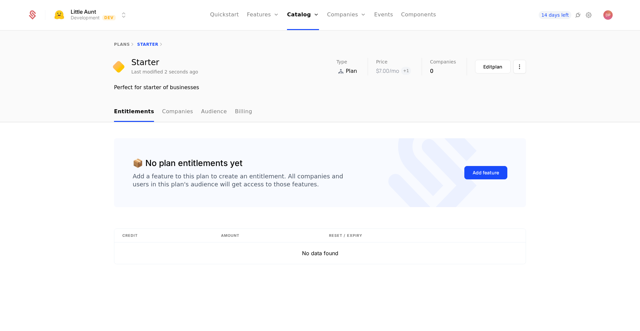
click at [302, 35] on link "Plans" at bounding box center [312, 32] width 34 height 5
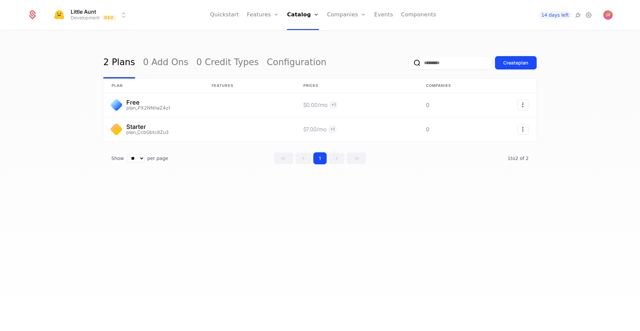
click at [502, 68] on button "Create plan" at bounding box center [516, 62] width 42 height 13
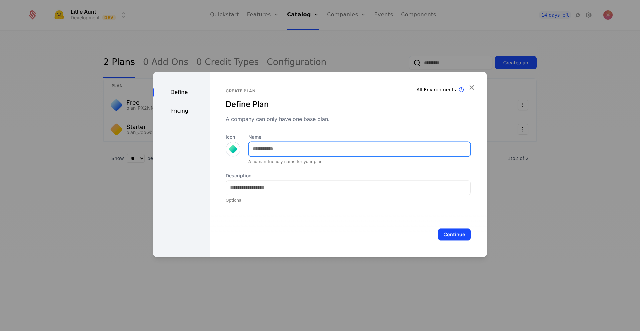
click at [284, 145] on input "Name" at bounding box center [360, 149] width 222 height 14
type input "***"
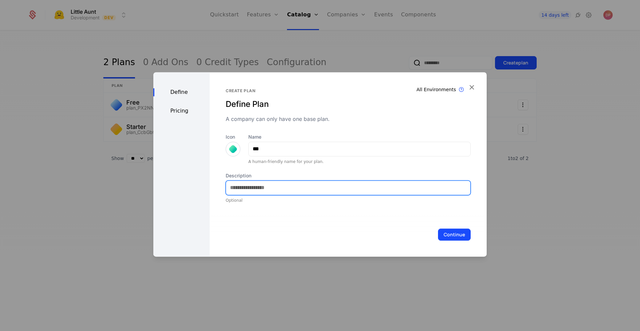
click at [256, 185] on input "Description" at bounding box center [348, 187] width 245 height 14
type input "**********"
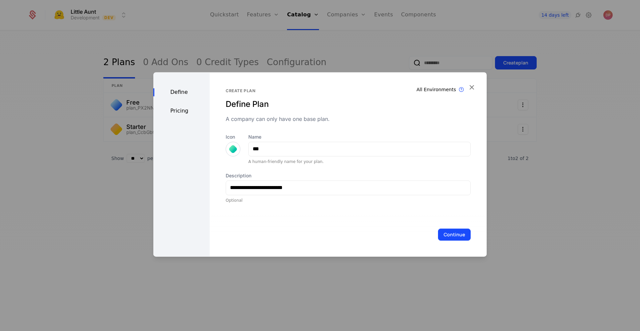
click at [452, 238] on button "Continue" at bounding box center [454, 234] width 33 height 12
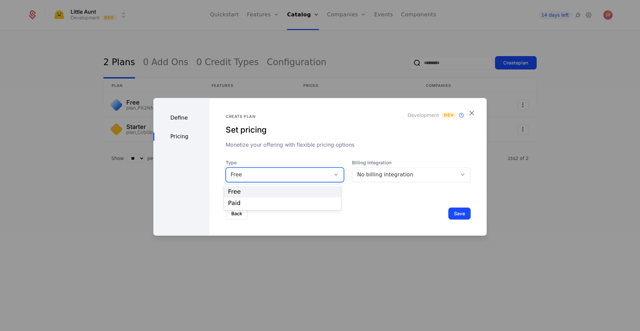
click at [333, 172] on icon at bounding box center [336, 174] width 6 height 6
click at [318, 202] on div "Paid" at bounding box center [282, 203] width 109 height 6
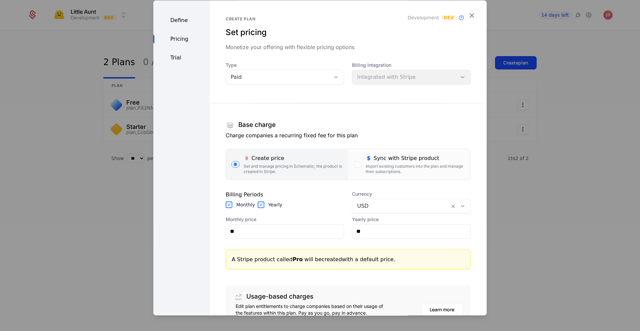
click at [390, 171] on div "Import existing customers into the plan and manage their subscriptions." at bounding box center [415, 168] width 99 height 11
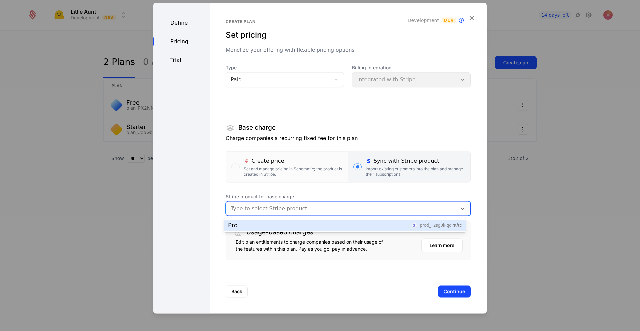
click at [389, 210] on div at bounding box center [341, 207] width 221 height 9
click at [383, 226] on div "Pro prod_T2sg0lFqqPKftc" at bounding box center [345, 225] width 234 height 6
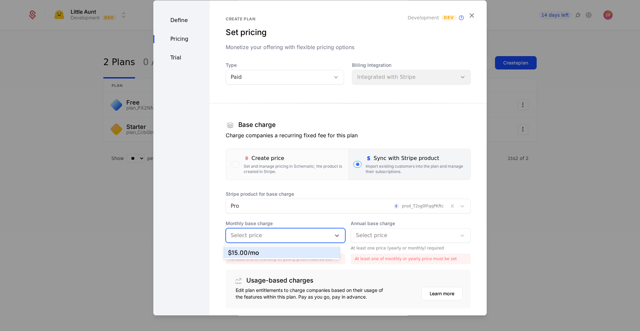
click at [320, 254] on div "$15.00 /mo" at bounding box center [282, 252] width 108 height 6
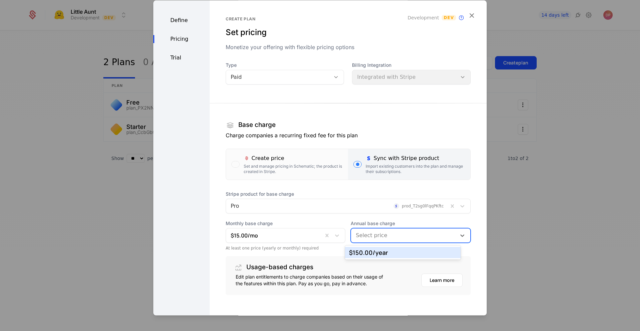
click at [382, 234] on div at bounding box center [404, 235] width 96 height 9
click at [380, 253] on div "$150.00 /year" at bounding box center [403, 252] width 108 height 6
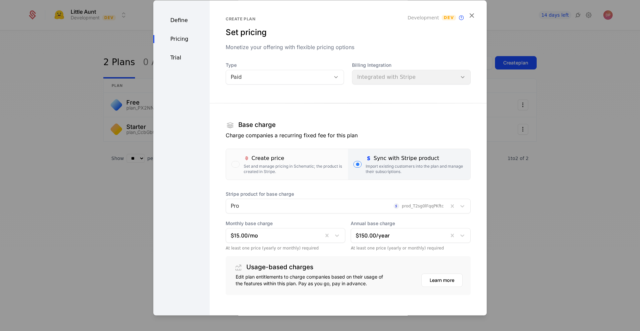
click at [471, 270] on div "Create plan Set pricing Monetize your offering with flexible pricing options De…" at bounding box center [348, 174] width 277 height 348
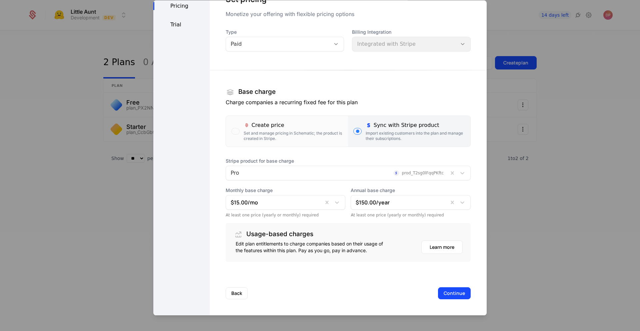
click at [456, 290] on button "Continue" at bounding box center [454, 293] width 33 height 12
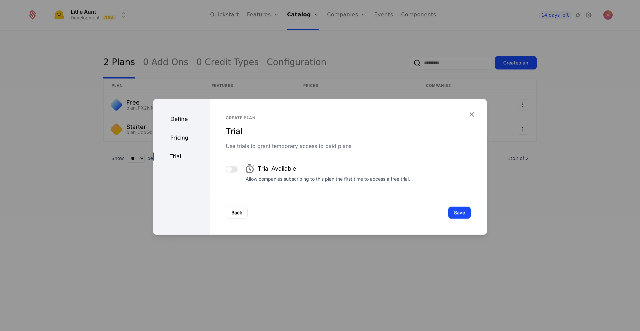
scroll to position [0, 0]
click at [460, 210] on button "Save" at bounding box center [460, 212] width 22 height 12
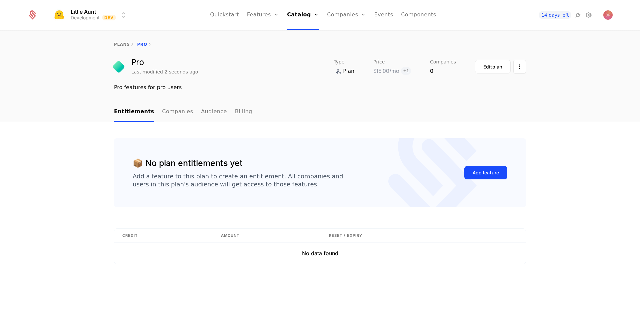
click at [179, 114] on link "Companies" at bounding box center [177, 112] width 31 height 20
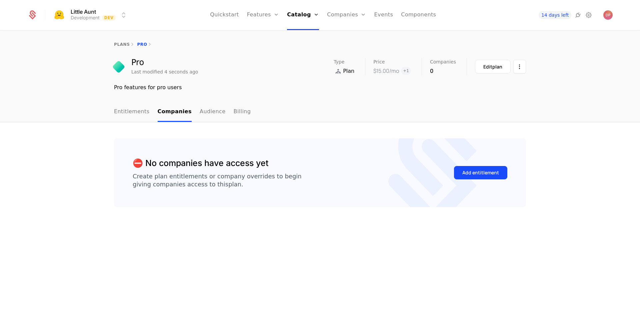
click at [201, 112] on link "Audience" at bounding box center [213, 112] width 26 height 20
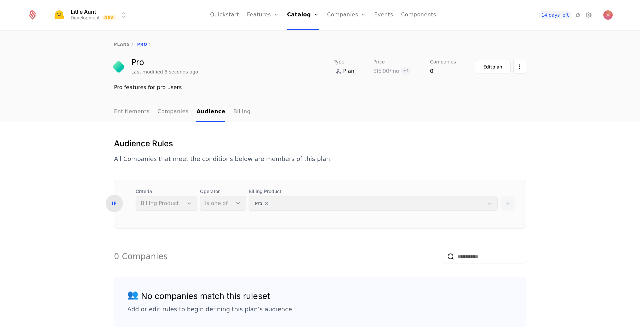
click at [119, 45] on link "plans" at bounding box center [122, 44] width 16 height 5
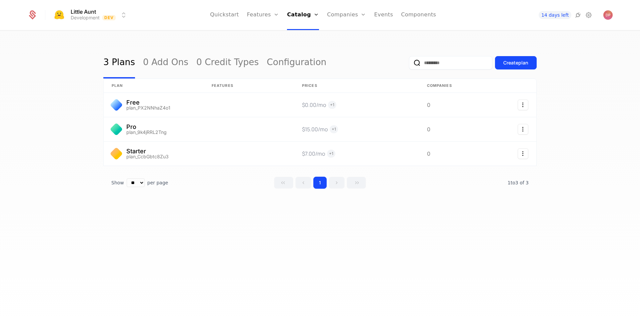
click at [276, 35] on link "Features" at bounding box center [270, 32] width 31 height 5
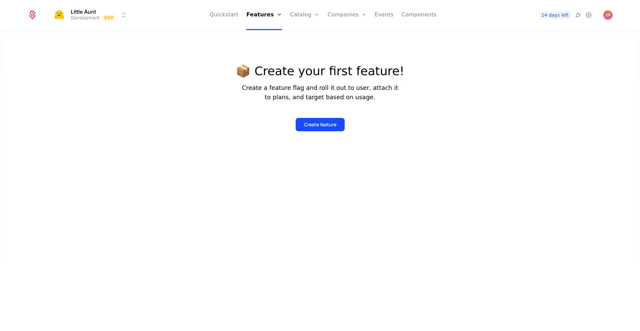
click at [341, 120] on button "Create feature" at bounding box center [320, 124] width 49 height 13
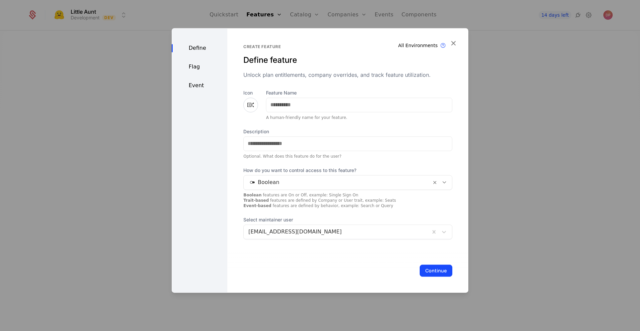
click at [249, 106] on icon at bounding box center [251, 105] width 8 height 8
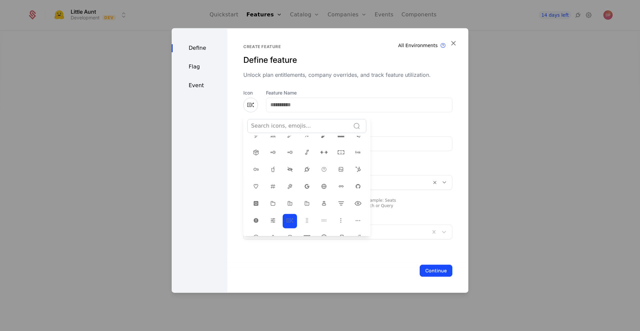
scroll to position [103, 0]
click at [354, 201] on icon at bounding box center [358, 203] width 8 height 8
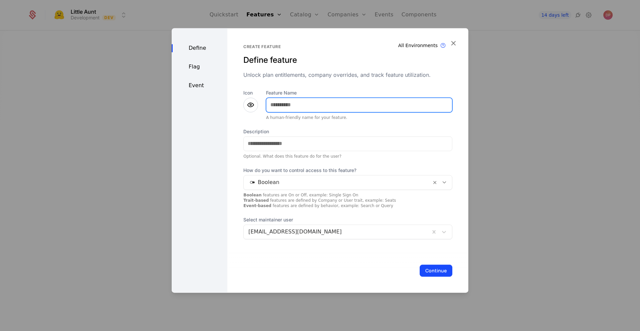
click at [318, 105] on input "Feature Name" at bounding box center [360, 105] width 186 height 14
type input "*****"
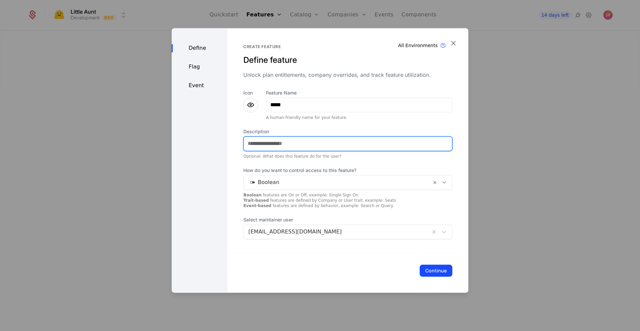
click at [313, 142] on input "Description" at bounding box center [348, 143] width 208 height 14
type input "**********"
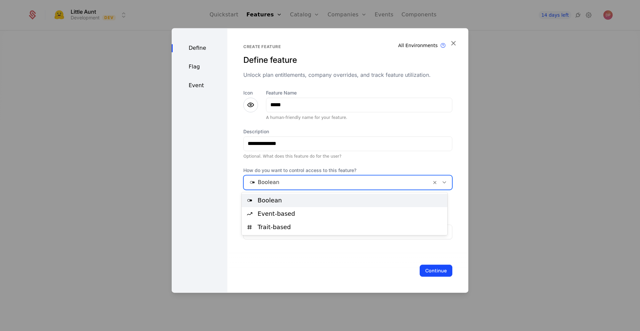
click at [323, 180] on div at bounding box center [338, 181] width 178 height 9
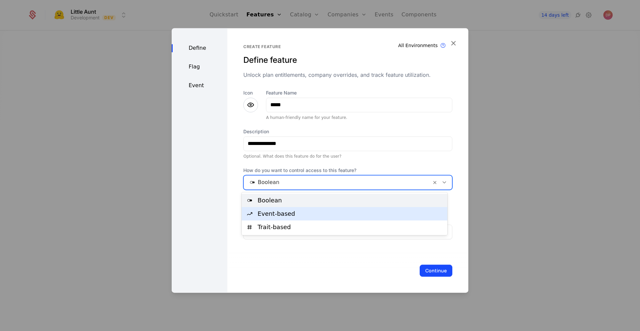
click at [329, 215] on div "Event-based" at bounding box center [351, 213] width 186 height 6
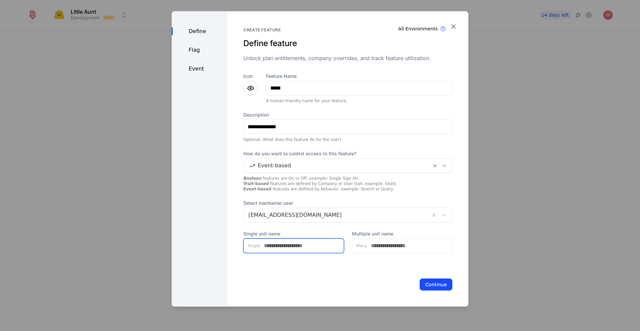
click at [334, 242] on input "Single unit name" at bounding box center [302, 245] width 84 height 14
type input "****"
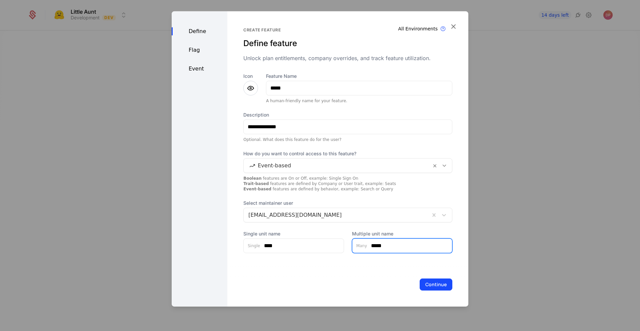
type input "*****"
click at [432, 282] on button "Continue" at bounding box center [436, 284] width 33 height 12
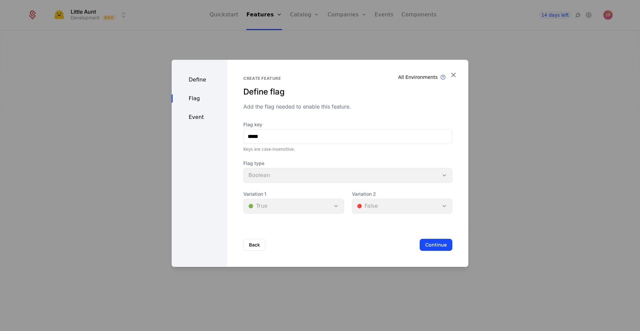
click at [424, 248] on button "Continue" at bounding box center [436, 245] width 33 height 12
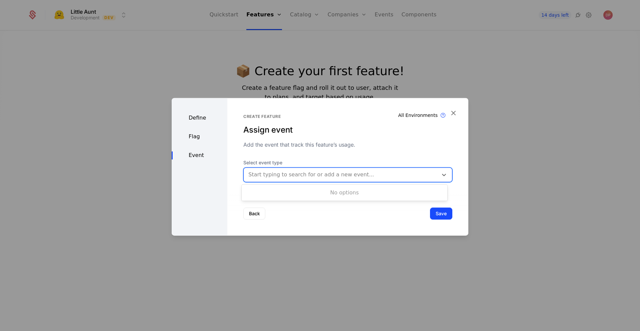
click at [372, 172] on div at bounding box center [341, 174] width 185 height 9
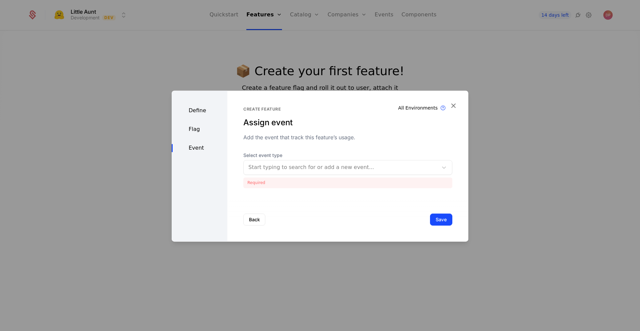
click at [413, 153] on div "Create feature Assign event Add the event that track this feature’s usage. Sele…" at bounding box center [348, 146] width 209 height 81
click at [422, 165] on div at bounding box center [341, 166] width 185 height 9
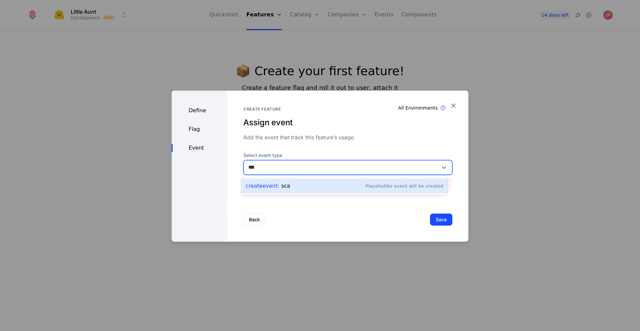
type input "****"
click at [393, 186] on div "Placeholder Event will be created" at bounding box center [405, 185] width 78 height 7
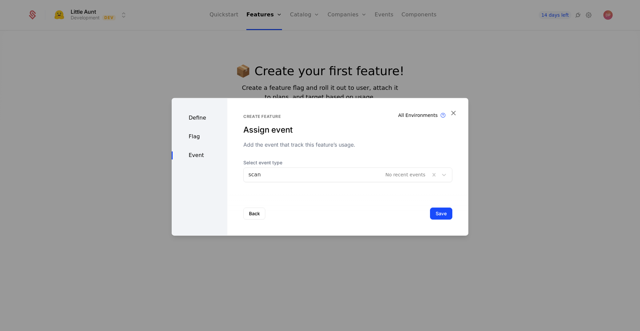
click at [442, 216] on button "Save" at bounding box center [441, 213] width 22 height 12
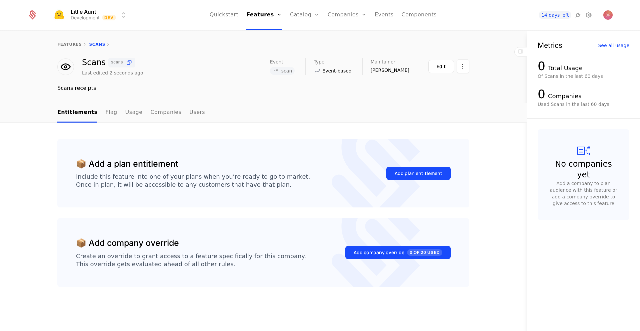
click at [380, 20] on link "Events" at bounding box center [384, 15] width 19 height 30
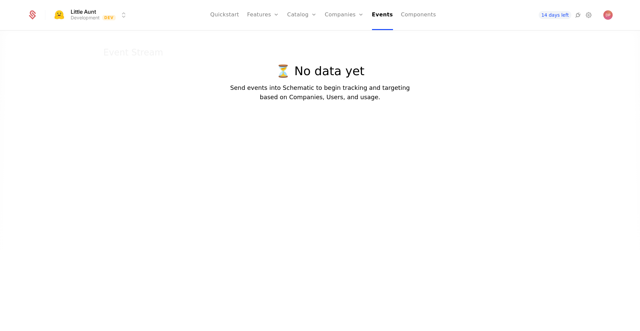
click at [267, 35] on link "Features" at bounding box center [270, 32] width 31 height 5
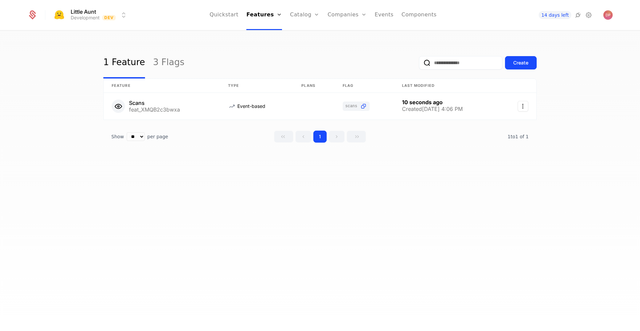
click at [524, 60] on div "Create" at bounding box center [521, 62] width 15 height 7
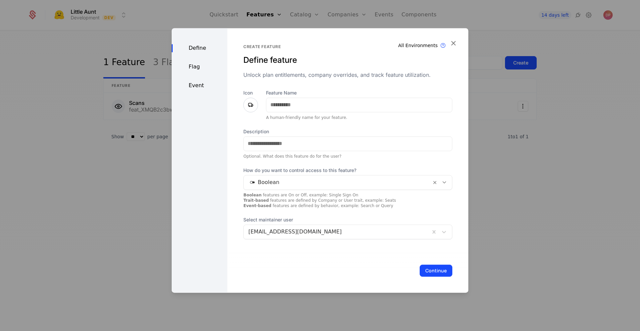
click at [451, 44] on icon "button" at bounding box center [453, 43] width 9 height 9
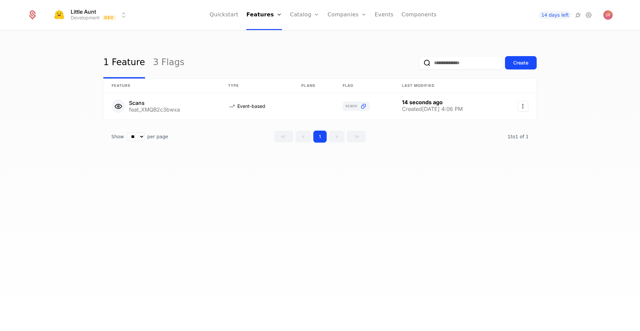
click at [519, 62] on div "Create" at bounding box center [521, 62] width 15 height 7
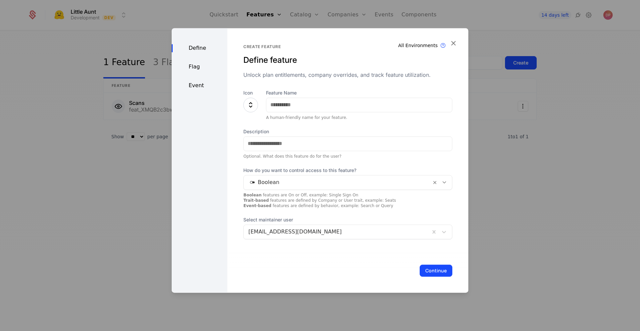
click at [252, 104] on icon at bounding box center [251, 105] width 8 height 8
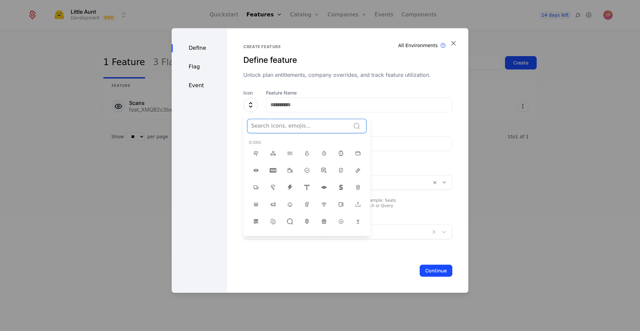
click at [281, 127] on div at bounding box center [299, 125] width 96 height 9
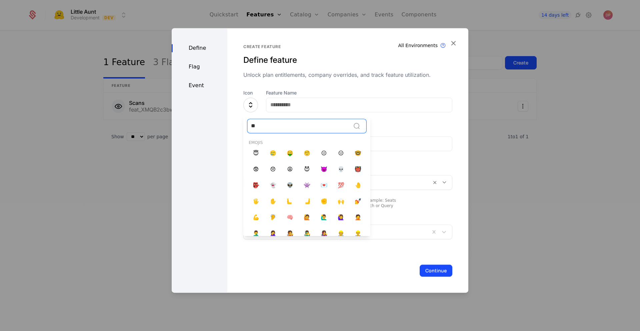
type input "*"
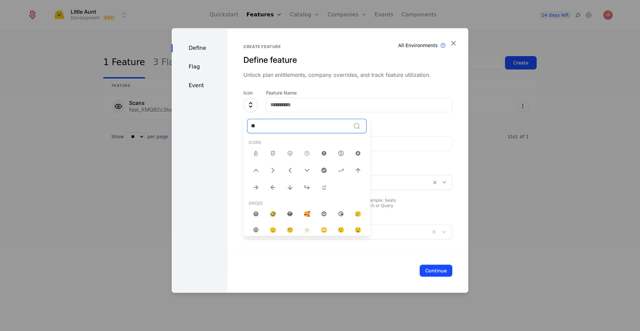
type input "*"
click at [272, 183] on icon at bounding box center [273, 187] width 8 height 8
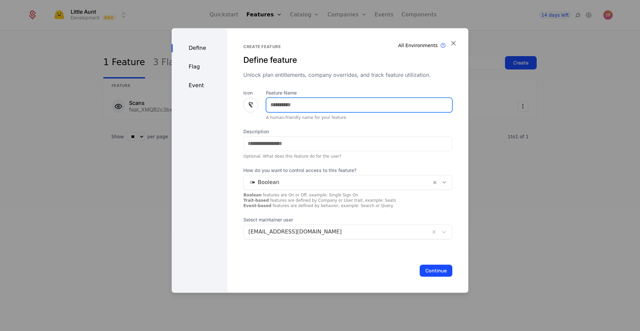
click at [321, 107] on input "Feature Name" at bounding box center [360, 105] width 186 height 14
type input "**********"
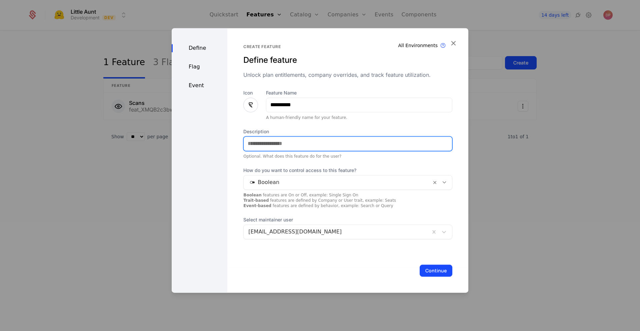
click at [305, 140] on input "Description" at bounding box center [348, 143] width 208 height 14
type input "**********"
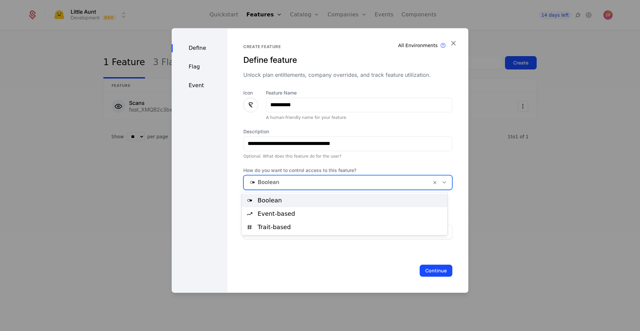
click at [331, 183] on div at bounding box center [338, 181] width 178 height 9
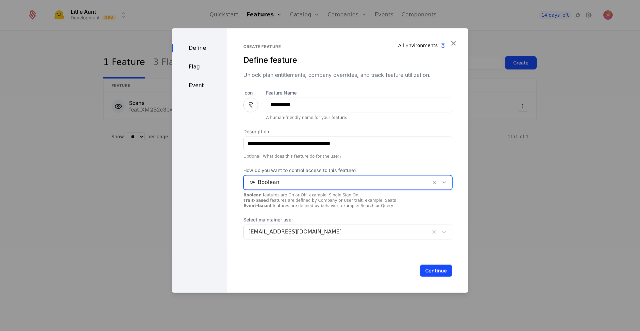
click at [331, 183] on div at bounding box center [338, 181] width 178 height 9
click at [433, 270] on button "Continue" at bounding box center [436, 270] width 33 height 12
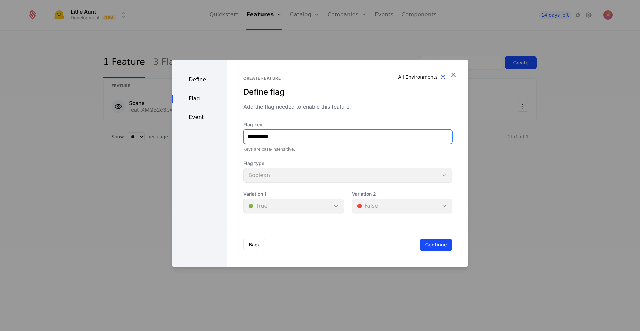
drag, startPoint x: 337, startPoint y: 139, endPoint x: 121, endPoint y: 136, distance: 215.8
click at [121, 136] on div "**********" at bounding box center [320, 165] width 640 height 331
type input "*******"
click at [429, 246] on button "Continue" at bounding box center [436, 245] width 33 height 12
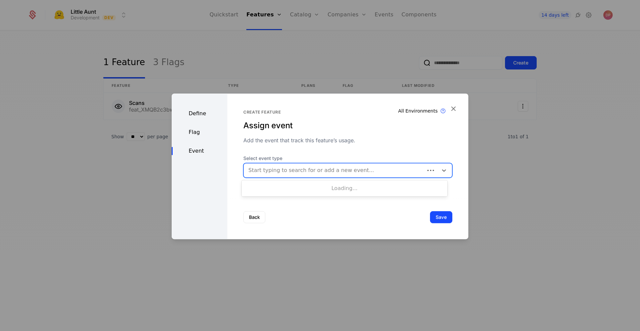
click at [348, 172] on div at bounding box center [335, 169] width 172 height 9
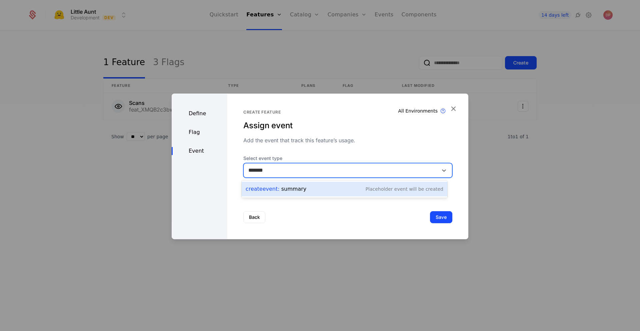
type input "*******"
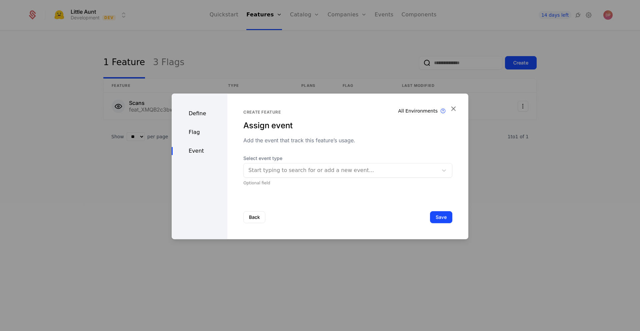
click at [433, 220] on button "Save" at bounding box center [441, 217] width 22 height 12
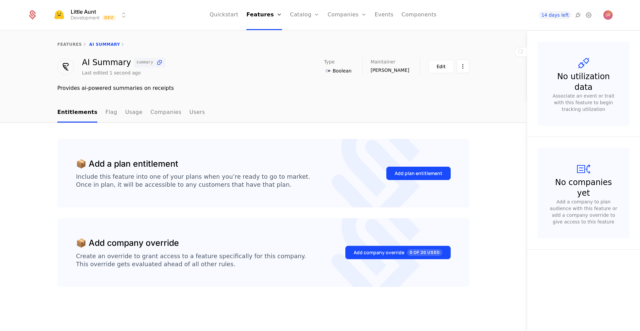
click at [66, 46] on link "features" at bounding box center [69, 44] width 25 height 5
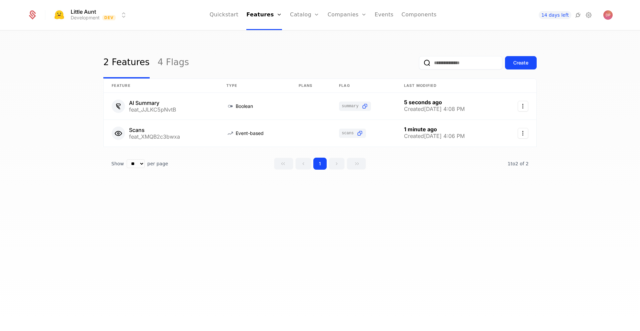
click at [304, 35] on link "Plans" at bounding box center [315, 32] width 34 height 5
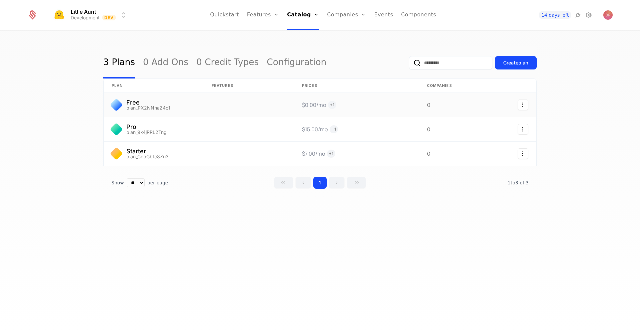
click at [265, 97] on link at bounding box center [249, 105] width 90 height 24
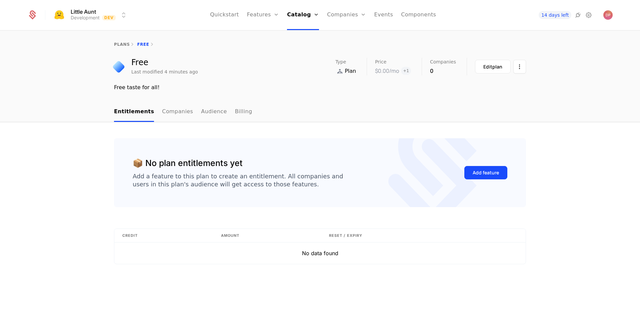
click at [501, 175] on button "Add feature" at bounding box center [486, 172] width 43 height 13
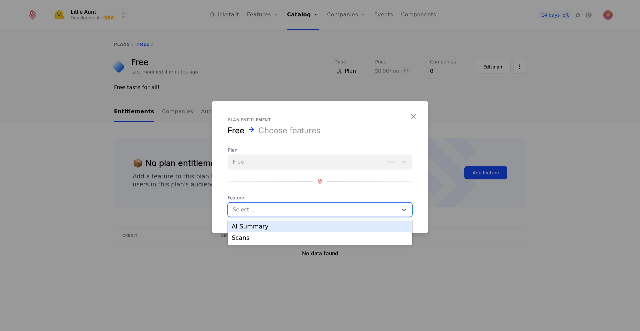
click at [315, 206] on div at bounding box center [313, 208] width 162 height 9
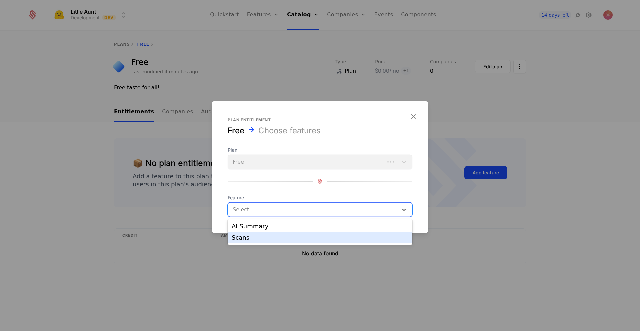
click at [302, 234] on div "Scans" at bounding box center [320, 237] width 185 height 11
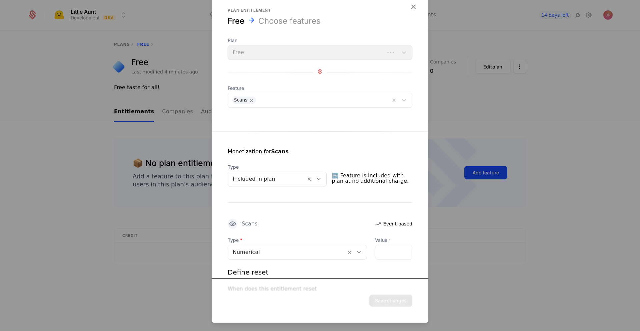
click at [292, 204] on div "Monetization for Scans Type Included in plan 🆓 Feature is included with plan at…" at bounding box center [320, 241] width 217 height 220
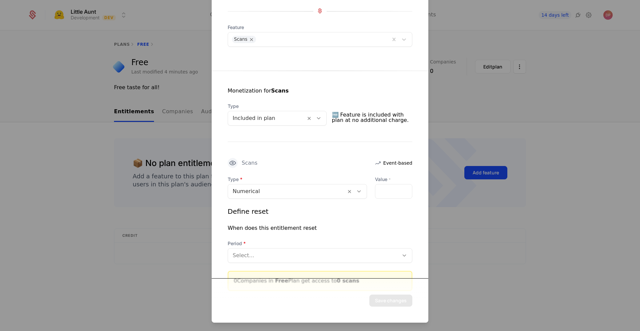
scroll to position [61, 0]
drag, startPoint x: 401, startPoint y: 191, endPoint x: 360, endPoint y: 190, distance: 41.7
type input "**"
click at [376, 190] on input "**" at bounding box center [394, 190] width 37 height 14
click at [370, 222] on div "Define reset When does this entitlement reset Period Select..." at bounding box center [320, 234] width 185 height 56
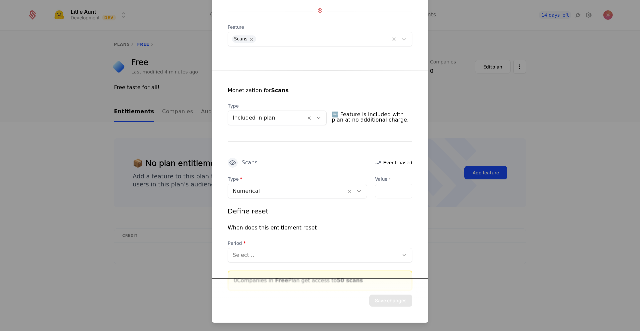
scroll to position [81, 0]
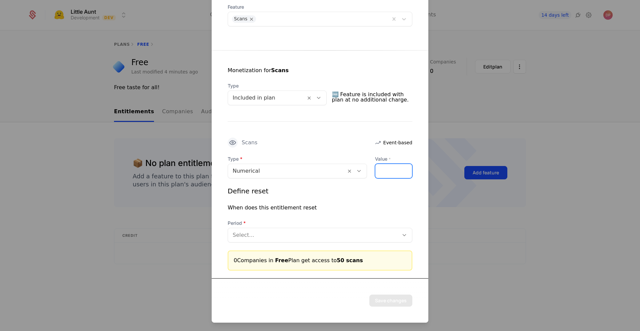
drag, startPoint x: 392, startPoint y: 172, endPoint x: 324, endPoint y: 179, distance: 68.5
click at [324, 179] on div "Type Numerical Value * ** Define reset When does this entitlement reset Period …" at bounding box center [320, 198] width 185 height 87
type input "*"
click at [321, 200] on div "Define reset When does this entitlement reset Period Select..." at bounding box center [320, 214] width 185 height 56
click at [312, 231] on div at bounding box center [313, 234] width 161 height 9
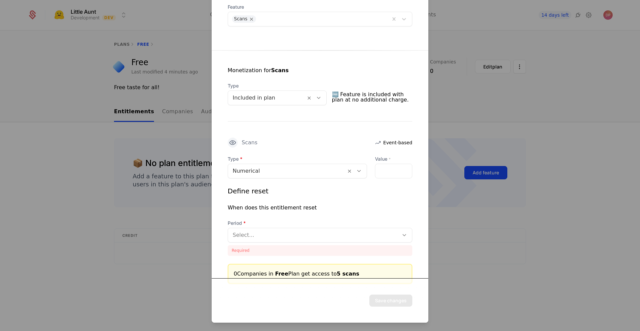
click at [375, 216] on div "Define reset When does this entitlement reset Period Select... Required" at bounding box center [320, 220] width 185 height 69
click at [290, 193] on div "Define reset" at bounding box center [320, 190] width 185 height 9
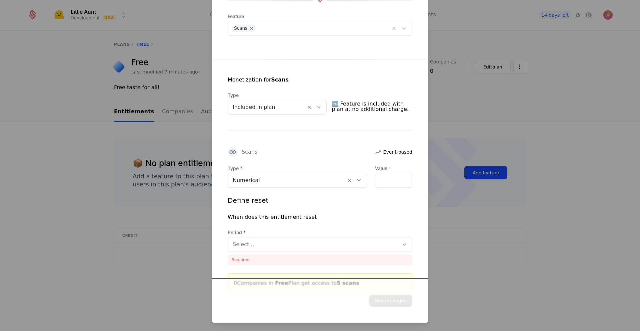
scroll to position [94, 0]
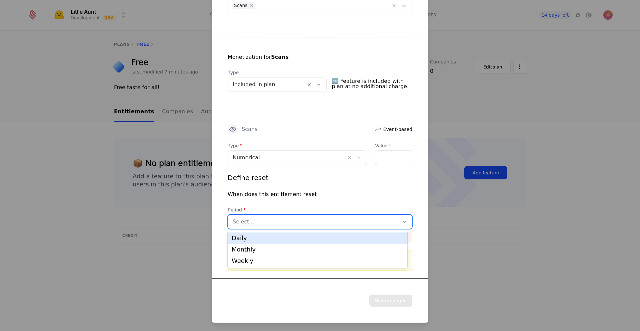
click at [304, 221] on div at bounding box center [313, 220] width 161 height 9
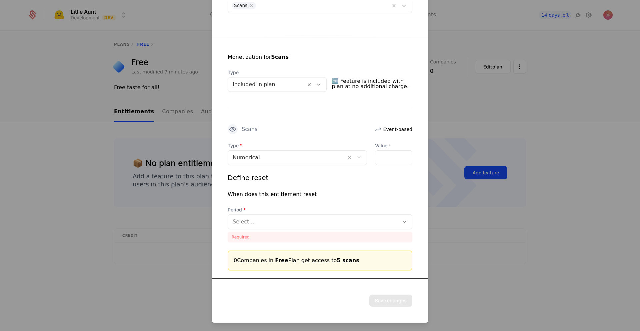
click at [307, 208] on span "Period" at bounding box center [320, 209] width 185 height 7
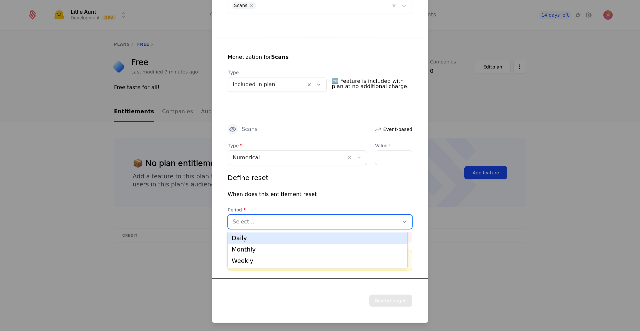
click at [303, 218] on div at bounding box center [313, 220] width 161 height 9
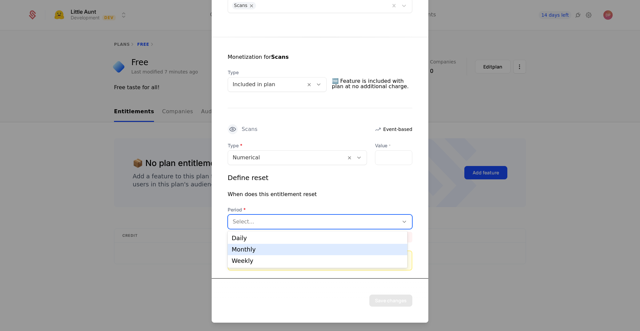
click at [292, 254] on div "Monthly" at bounding box center [318, 249] width 180 height 11
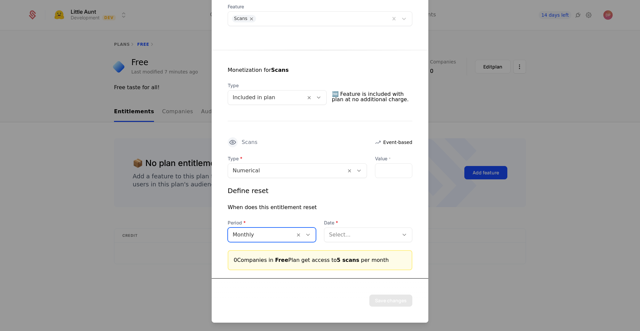
scroll to position [81, 0]
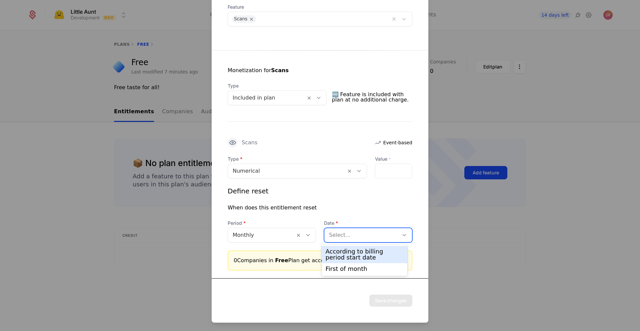
click at [345, 231] on div at bounding box center [361, 234] width 65 height 9
click at [367, 260] on div "According to billing period start date" at bounding box center [365, 254] width 78 height 12
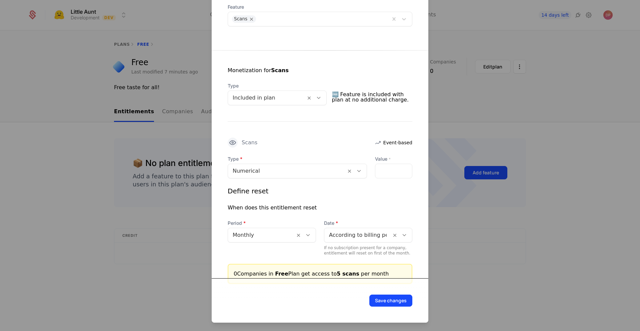
click at [375, 206] on div "When does this entitlement reset" at bounding box center [320, 207] width 185 height 8
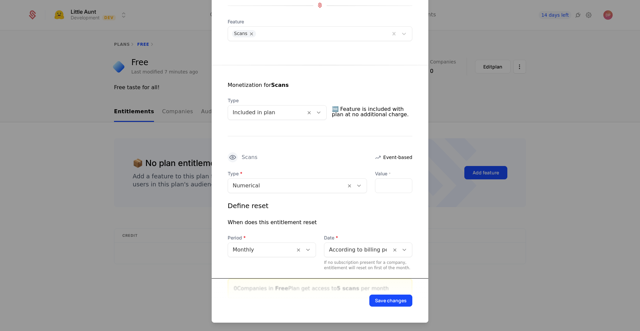
scroll to position [94, 0]
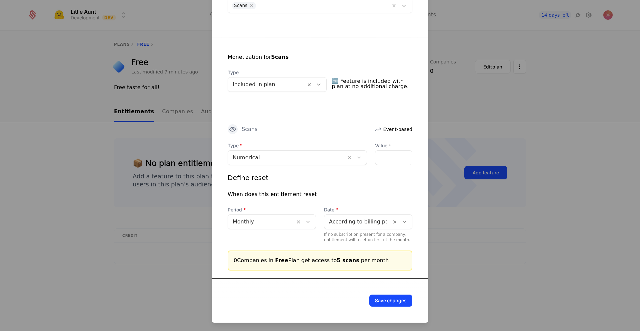
click at [383, 304] on button "Save changes" at bounding box center [391, 300] width 43 height 12
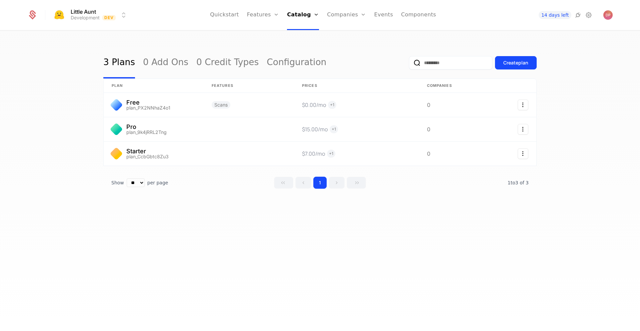
click at [485, 255] on div "3 Plans 0 Add Ons 0 Credit Types Configuration Create plan plan Features Prices…" at bounding box center [320, 183] width 640 height 304
click at [224, 155] on link at bounding box center [249, 153] width 90 height 24
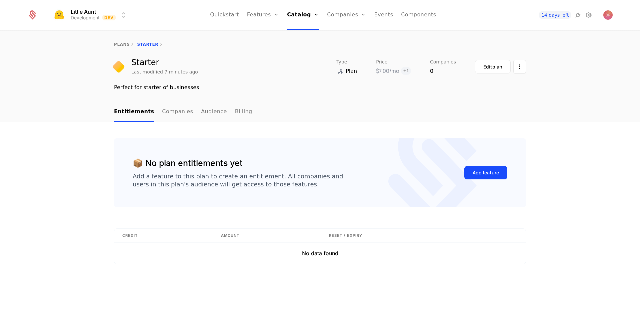
click at [481, 167] on button "Add feature" at bounding box center [486, 172] width 43 height 13
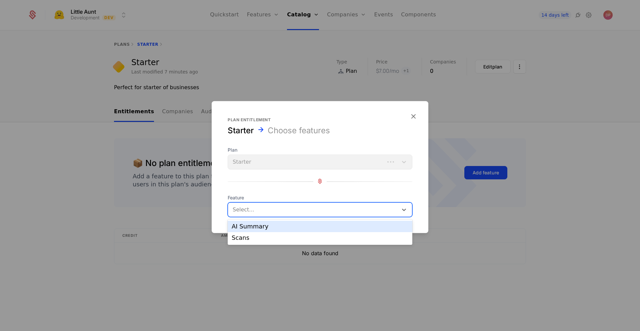
click at [286, 207] on div at bounding box center [313, 208] width 162 height 9
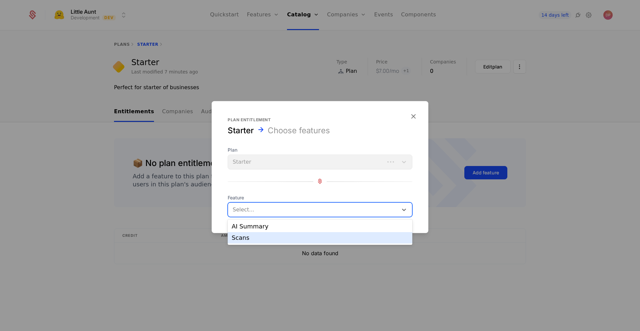
click at [284, 236] on div "Scans" at bounding box center [320, 238] width 177 height 6
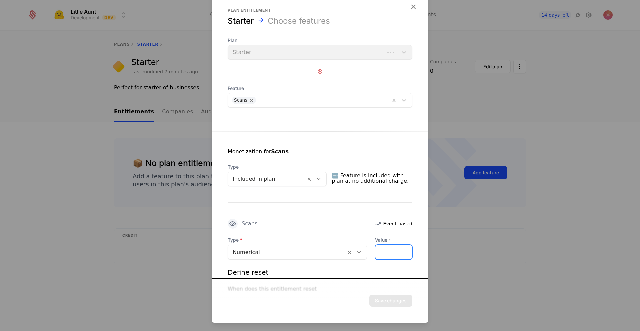
drag, startPoint x: 389, startPoint y: 255, endPoint x: 357, endPoint y: 258, distance: 32.5
click at [357, 258] on div "Type Numerical Value * *" at bounding box center [320, 247] width 185 height 23
click at [328, 228] on div "Scans Event-based" at bounding box center [320, 223] width 185 height 10
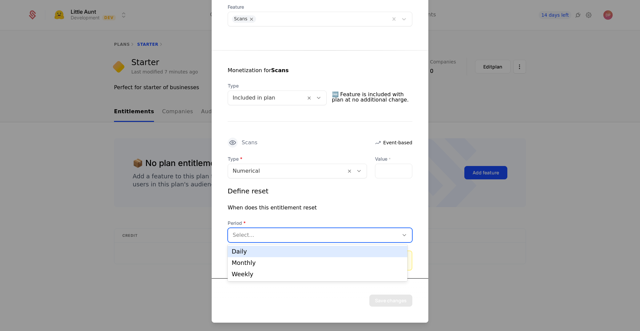
click at [325, 235] on div at bounding box center [313, 234] width 161 height 9
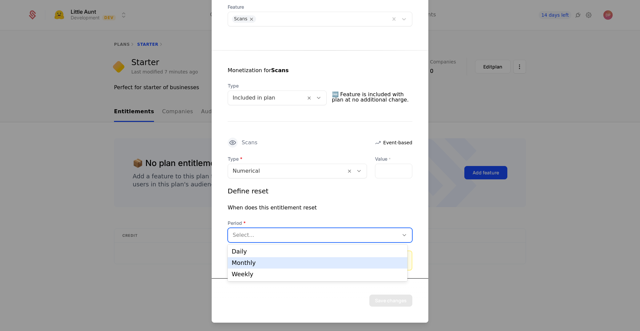
click at [295, 265] on div "Monthly" at bounding box center [318, 263] width 172 height 6
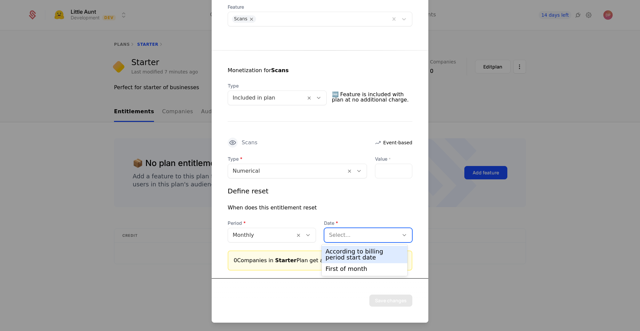
click at [373, 232] on div at bounding box center [361, 234] width 65 height 9
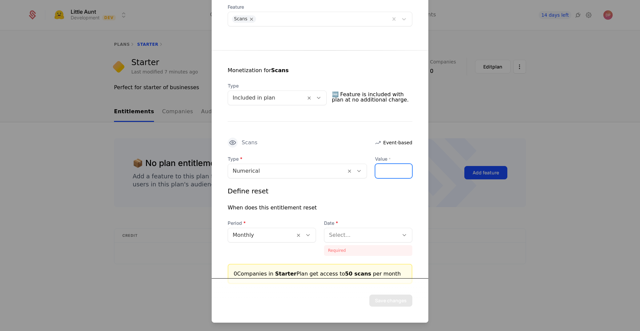
drag, startPoint x: 382, startPoint y: 171, endPoint x: 303, endPoint y: 165, distance: 80.0
click at [303, 165] on div "Type Numerical Value * **" at bounding box center [320, 166] width 185 height 23
type input "**"
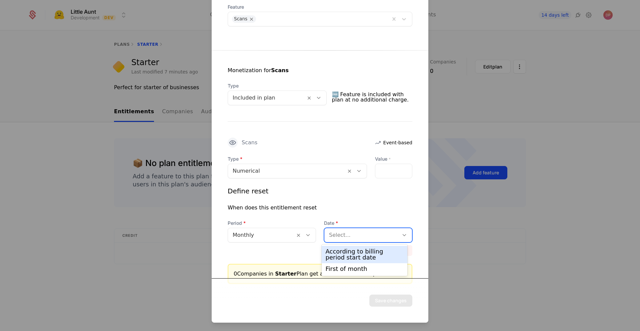
click at [356, 239] on div at bounding box center [361, 234] width 65 height 9
click at [360, 258] on div "According to billing period start date" at bounding box center [365, 254] width 78 height 12
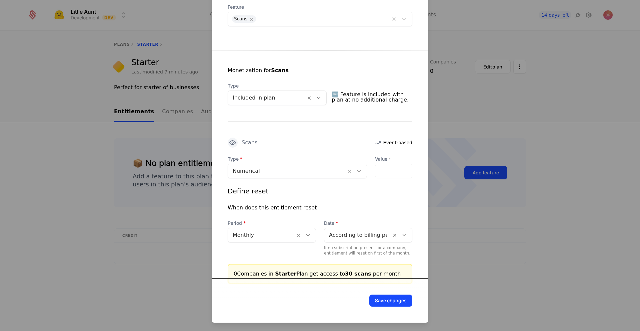
drag, startPoint x: 360, startPoint y: 205, endPoint x: 377, endPoint y: 203, distance: 17.1
click at [377, 203] on div "When does this entitlement reset" at bounding box center [320, 207] width 185 height 8
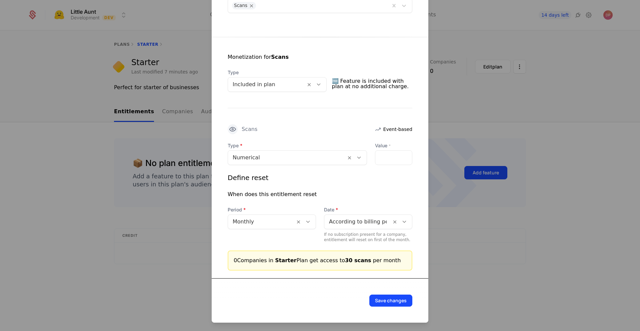
click at [382, 302] on button "Save changes" at bounding box center [391, 300] width 43 height 12
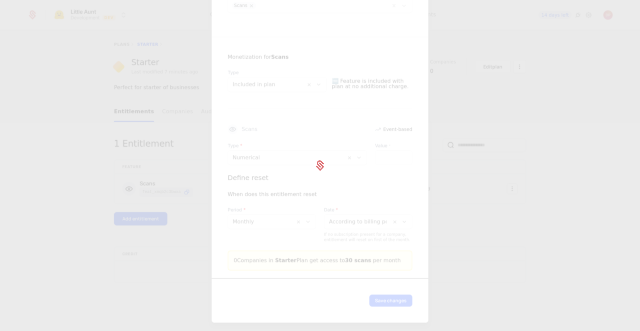
scroll to position [0, 0]
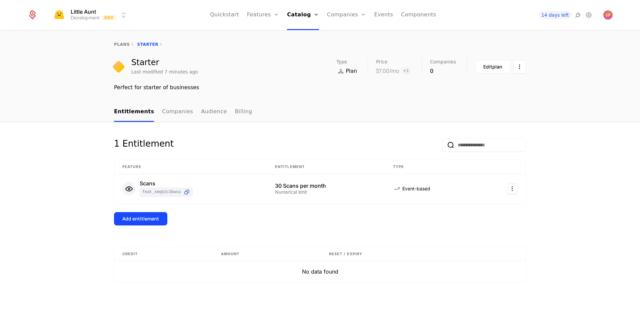
click at [156, 223] on button "Add entitlement" at bounding box center [140, 218] width 53 height 13
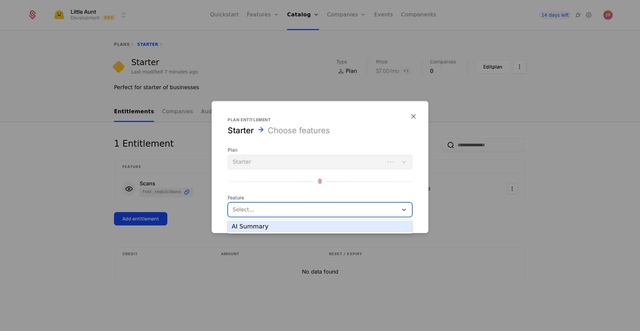
click at [271, 211] on div at bounding box center [313, 208] width 162 height 9
click at [272, 227] on div "AI Summary" at bounding box center [320, 226] width 177 height 6
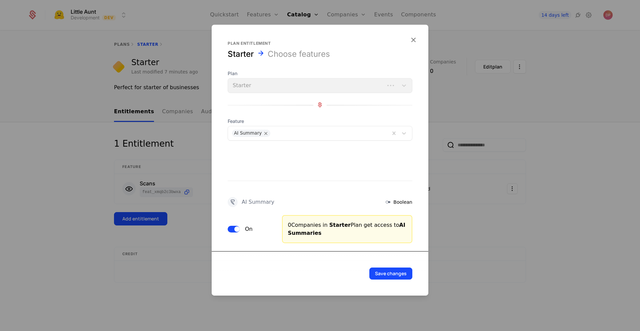
click at [232, 229] on button "On" at bounding box center [234, 228] width 12 height 7
click at [290, 267] on div "Save changes" at bounding box center [320, 273] width 185 height 12
click at [402, 277] on button "Save changes" at bounding box center [391, 273] width 43 height 12
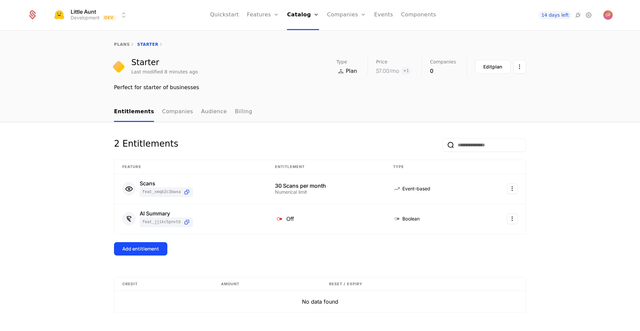
click at [116, 43] on link "plans" at bounding box center [122, 44] width 16 height 5
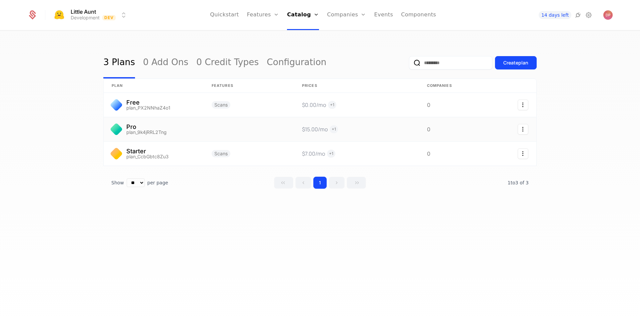
click at [157, 131] on link at bounding box center [154, 129] width 100 height 24
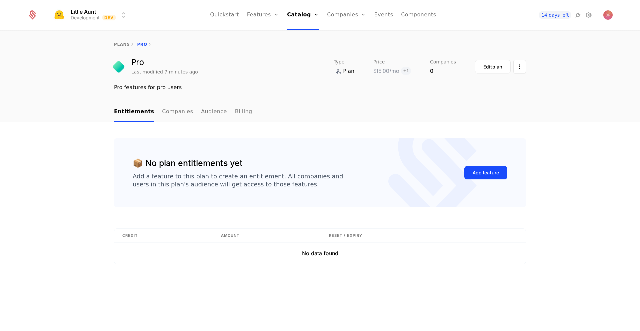
click at [499, 172] on div "Add feature" at bounding box center [486, 172] width 26 height 7
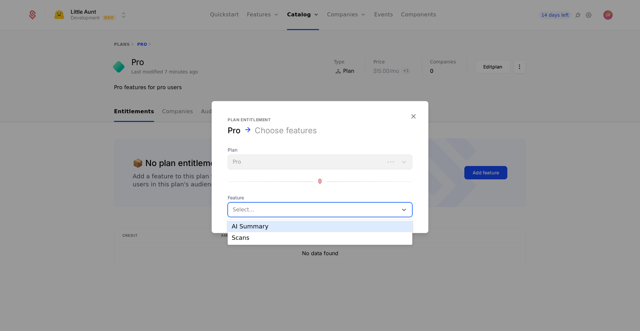
click at [298, 206] on div at bounding box center [313, 208] width 162 height 9
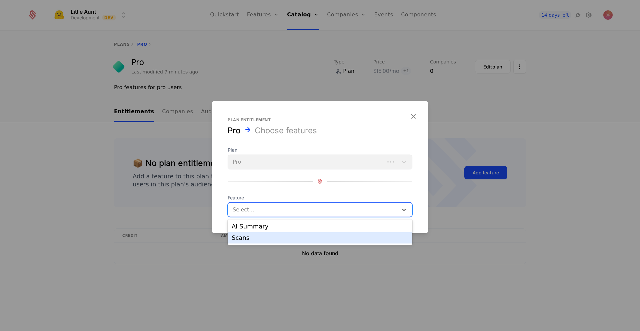
click at [280, 240] on div "Scans" at bounding box center [320, 238] width 177 height 6
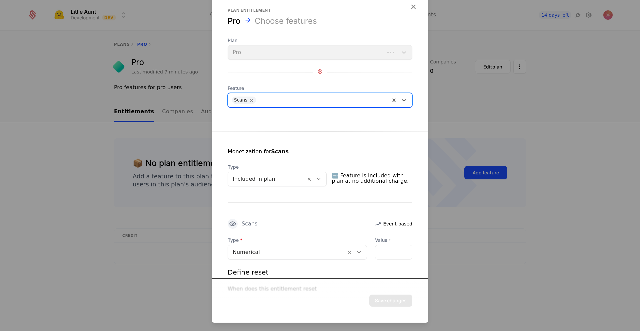
scroll to position [51, 0]
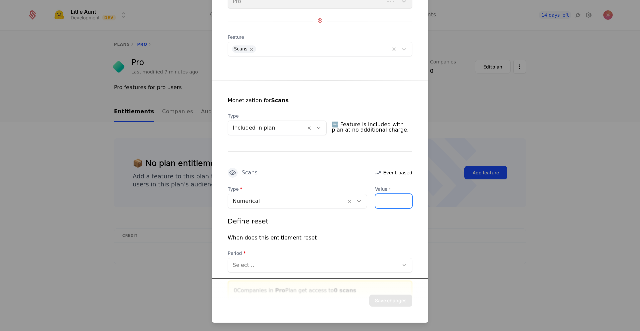
drag, startPoint x: 390, startPoint y: 202, endPoint x: 362, endPoint y: 200, distance: 28.4
click at [362, 200] on div "Type Numerical Value * *" at bounding box center [320, 196] width 185 height 23
type input "***"
click at [370, 232] on div "Define reset When does this entitlement reset Period Select..." at bounding box center [320, 244] width 185 height 56
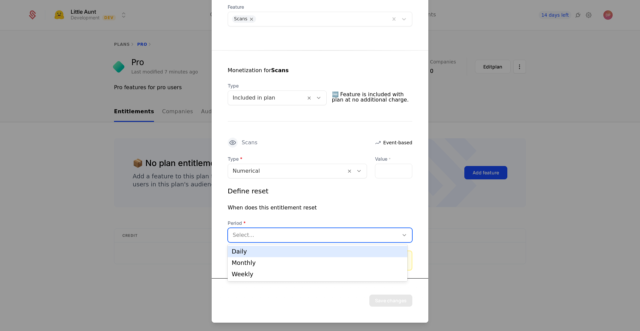
click at [370, 232] on div at bounding box center [313, 234] width 161 height 9
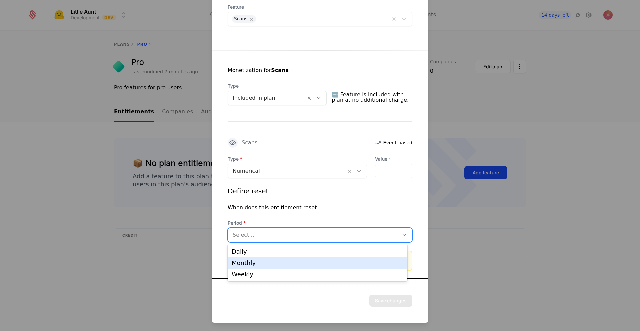
click at [349, 265] on div "Monthly" at bounding box center [318, 263] width 172 height 6
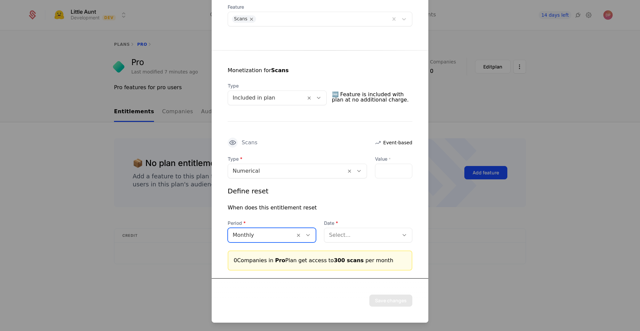
click at [374, 237] on div at bounding box center [361, 234] width 65 height 9
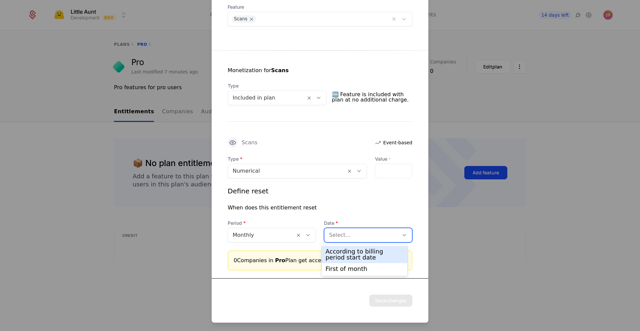
click at [372, 257] on div "According to billing period start date" at bounding box center [365, 254] width 78 height 12
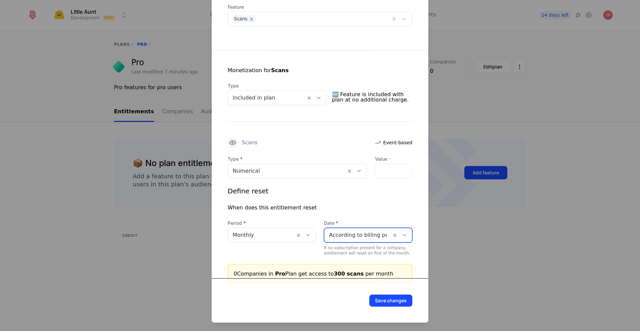
click at [405, 211] on div "Define reset When does this entitlement reset Period Monthly Date option Accord…" at bounding box center [320, 220] width 185 height 69
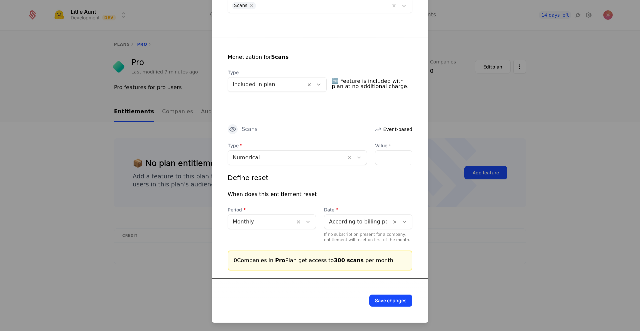
click at [387, 296] on button "Save changes" at bounding box center [391, 300] width 43 height 12
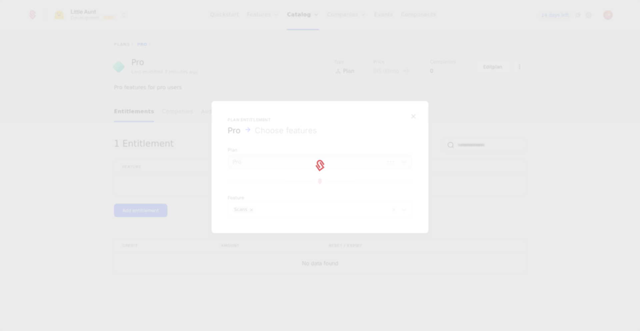
scroll to position [0, 0]
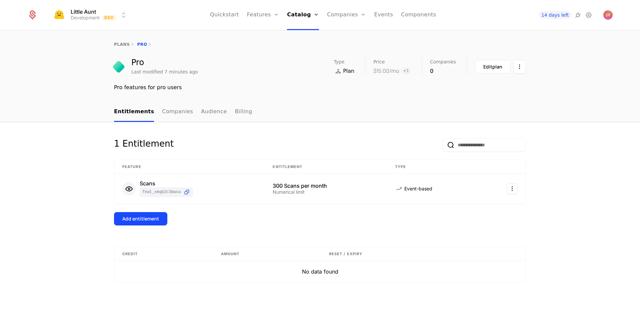
click at [158, 218] on div "Add entitlement" at bounding box center [140, 218] width 37 height 7
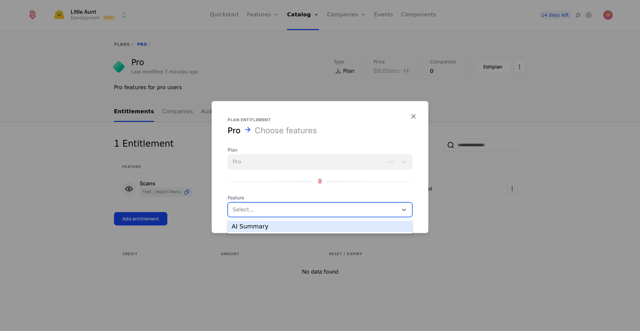
click at [276, 205] on div at bounding box center [313, 208] width 162 height 9
click at [277, 222] on div "AI Summary" at bounding box center [320, 225] width 185 height 11
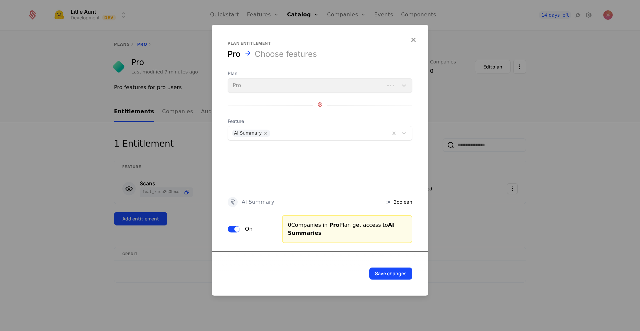
click at [401, 272] on button "Save changes" at bounding box center [391, 273] width 43 height 12
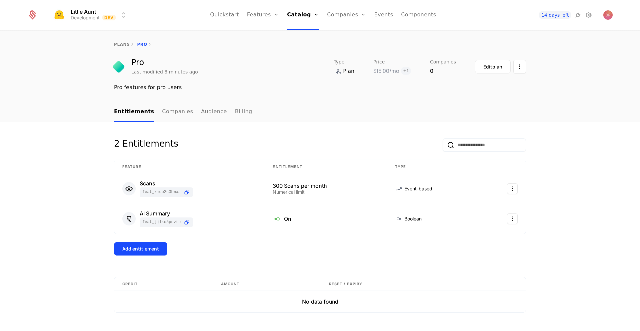
click at [385, 267] on div "2 Entitlements Feature Entitlement Type Scans feat_XMQB2c3bwxa 300 Scans per mo…" at bounding box center [320, 207] width 412 height 138
click at [271, 44] on link "Flags" at bounding box center [270, 43] width 31 height 5
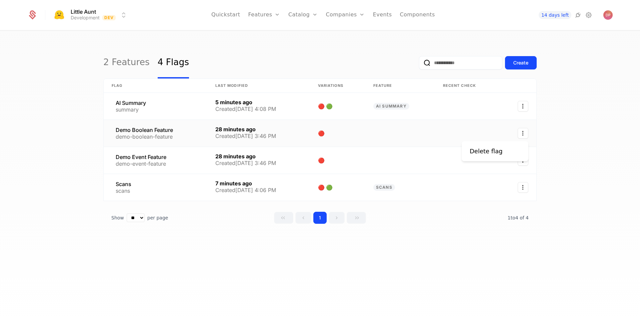
click at [524, 133] on icon "Select action" at bounding box center [523, 133] width 11 height 11
click at [513, 150] on div "Delete flag" at bounding box center [495, 150] width 51 height 9
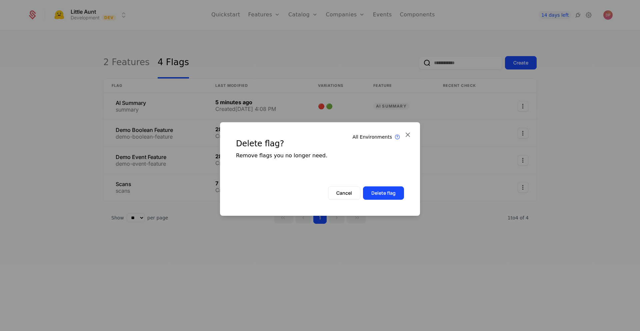
click at [389, 191] on button "Delete flag" at bounding box center [383, 192] width 41 height 13
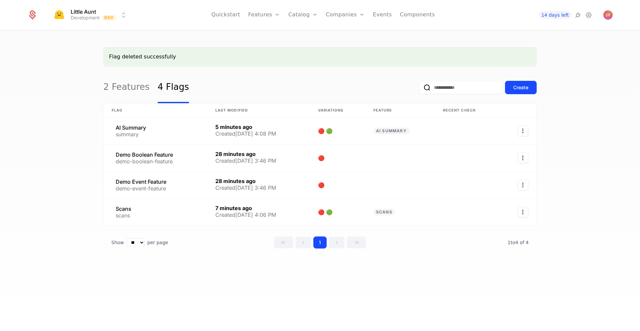
click at [578, 165] on div "Flag deleted successfully 2 Features 4 Flags Create Flag Last Modified Variatio…" at bounding box center [320, 183] width 640 height 304
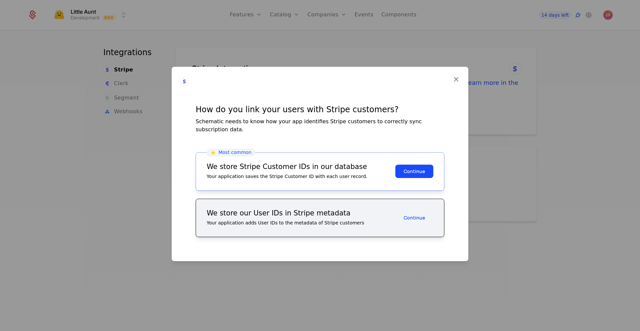
click at [416, 174] on button "Continue" at bounding box center [415, 170] width 38 height 13
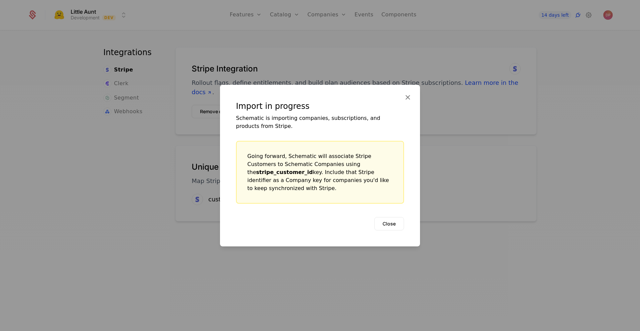
click at [416, 174] on div "Import in progress Schematic is importing companies, subscriptions, and product…" at bounding box center [320, 164] width 200 height 161
click at [392, 218] on button "Close" at bounding box center [390, 222] width 30 height 13
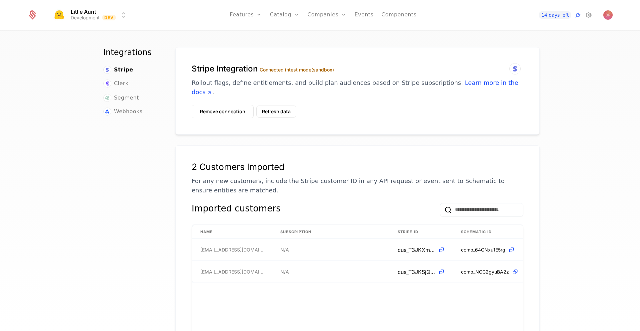
click at [291, 35] on link "Plans" at bounding box center [295, 32] width 34 height 5
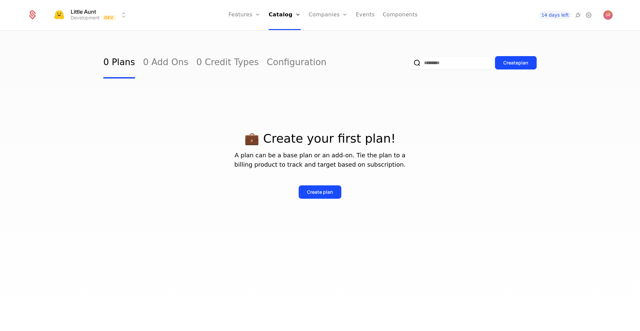
click at [254, 35] on link "Features" at bounding box center [252, 32] width 31 height 5
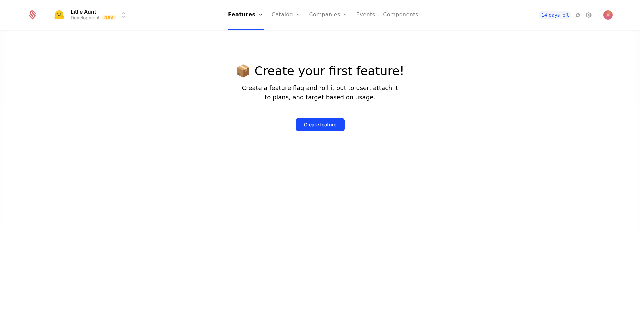
click at [330, 35] on link "Companies" at bounding box center [333, 32] width 31 height 5
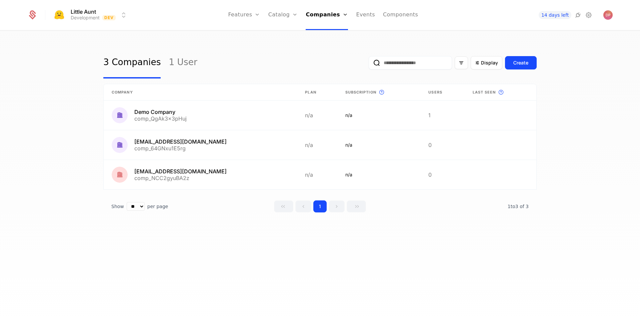
click at [263, 61] on div "3 Companies 1 User Display Create" at bounding box center [320, 62] width 434 height 31
click at [511, 116] on link at bounding box center [501, 114] width 72 height 29
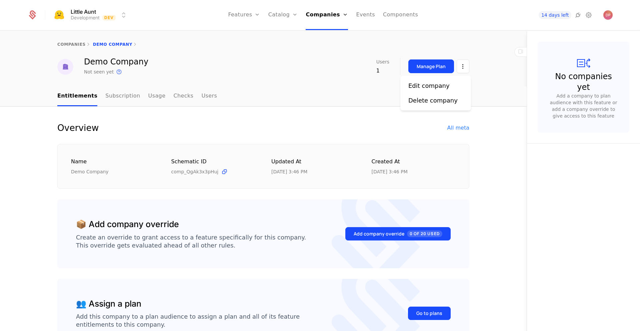
click at [462, 68] on html "Little Aunt Development Dev Features Features Flags Catalog Plans Add Ons Credi…" at bounding box center [320, 165] width 640 height 331
click at [445, 100] on div "Delete company" at bounding box center [433, 100] width 49 height 9
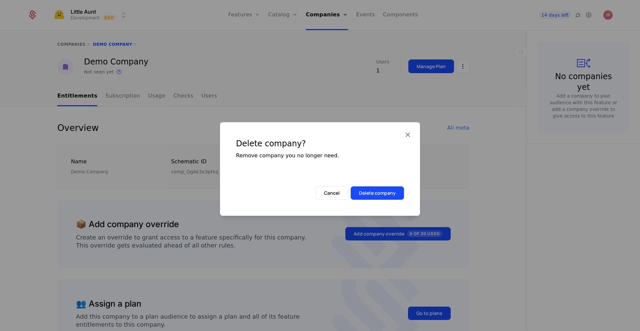
click at [384, 188] on button "Delete company" at bounding box center [377, 192] width 53 height 13
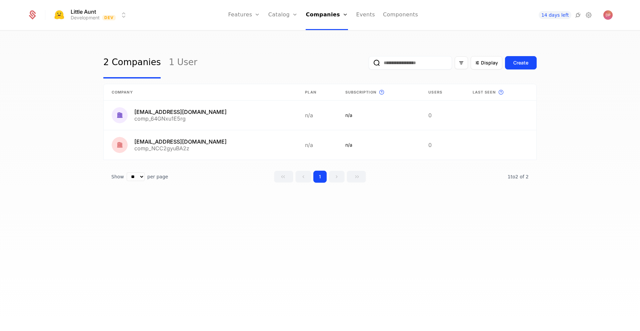
click at [364, 16] on link "Events" at bounding box center [365, 15] width 19 height 30
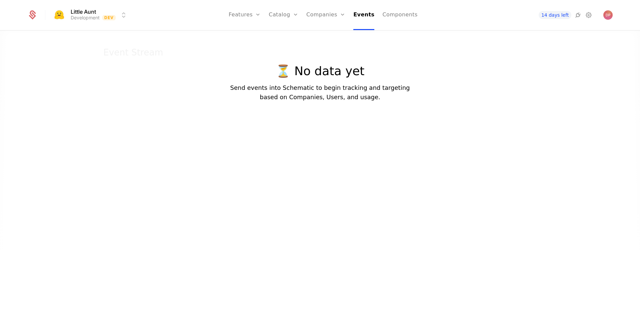
drag, startPoint x: 409, startPoint y: 49, endPoint x: 402, endPoint y: 134, distance: 85.0
click at [402, 134] on div at bounding box center [320, 192] width 640 height 331
drag, startPoint x: 402, startPoint y: 134, endPoint x: 429, endPoint y: 115, distance: 33.2
click at [429, 115] on div at bounding box center [320, 192] width 640 height 331
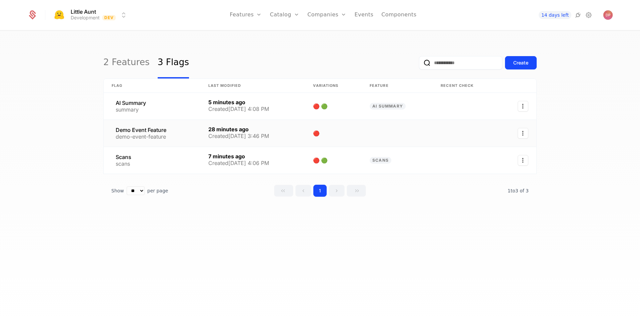
click at [523, 135] on icon "Select action" at bounding box center [523, 133] width 11 height 11
click at [477, 151] on div "Delete flag" at bounding box center [486, 150] width 33 height 9
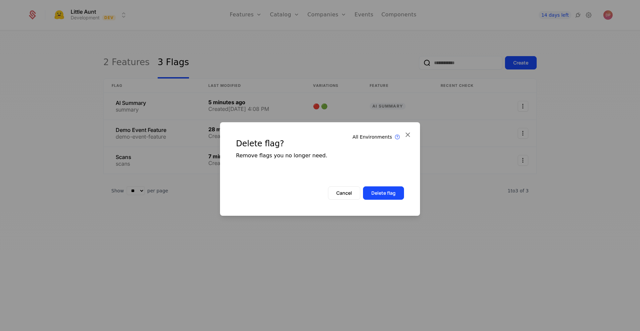
click at [382, 193] on button "Delete flag" at bounding box center [383, 192] width 41 height 13
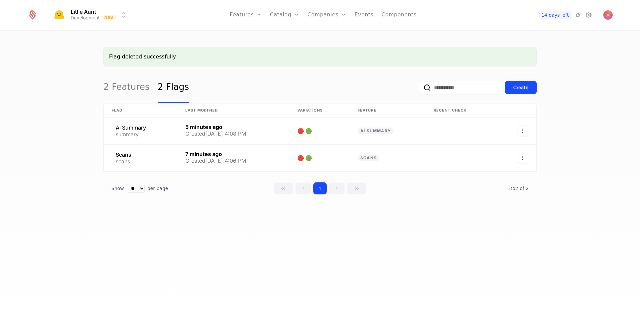
click at [420, 227] on div "Flag deleted successfully 2 Features 2 Flags Create Flag Last Modified Variatio…" at bounding box center [320, 183] width 640 height 304
click at [298, 67] on link "Configuration" at bounding box center [295, 64] width 34 height 5
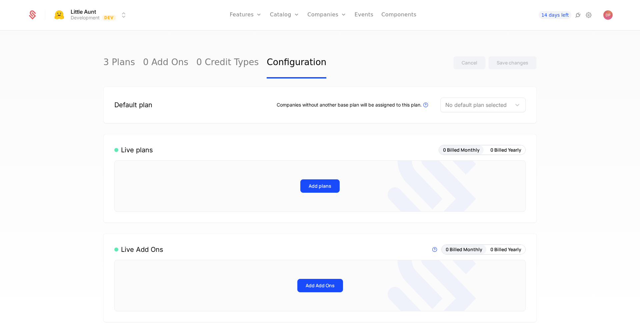
click at [234, 134] on div "Live plans 0 Billed Monthly 0 Billed Yearly Add plans" at bounding box center [320, 178] width 434 height 89
click at [502, 103] on div at bounding box center [476, 104] width 61 height 9
click at [491, 120] on div "Free" at bounding box center [480, 122] width 77 height 6
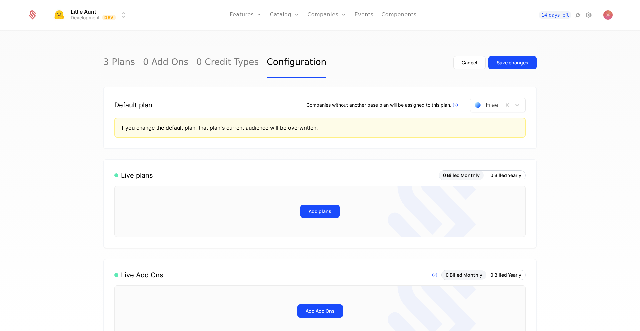
click at [517, 60] on div "Save changes" at bounding box center [513, 62] width 32 height 7
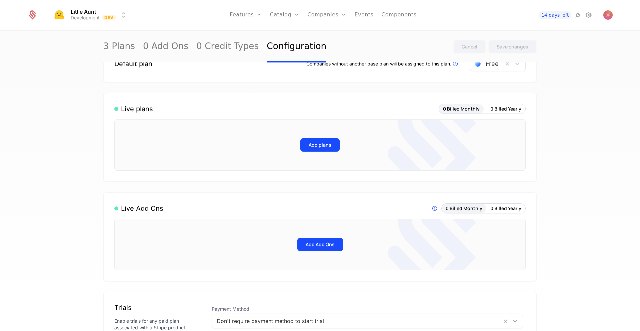
scroll to position [41, 0]
click at [326, 145] on button "Add plans" at bounding box center [320, 144] width 39 height 13
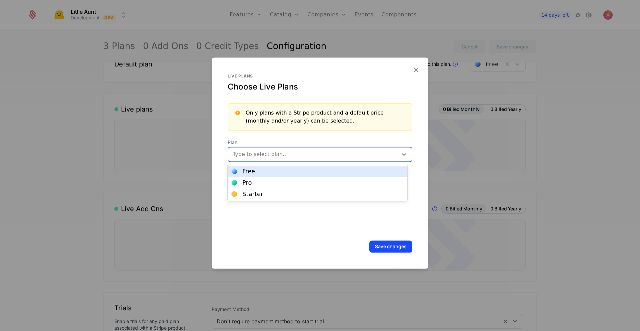
click at [322, 155] on div at bounding box center [313, 153] width 162 height 9
click at [310, 174] on div "Free" at bounding box center [318, 171] width 172 height 6
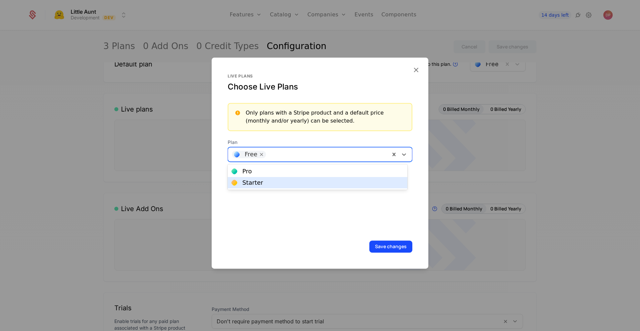
drag, startPoint x: 315, startPoint y: 154, endPoint x: 304, endPoint y: 181, distance: 29.2
click at [304, 181] on body "Little Aunt Development Dev Features Features Flags Catalog Plans Add Ons Credi…" at bounding box center [320, 165] width 640 height 331
click at [304, 181] on div "Starter" at bounding box center [318, 182] width 172 height 6
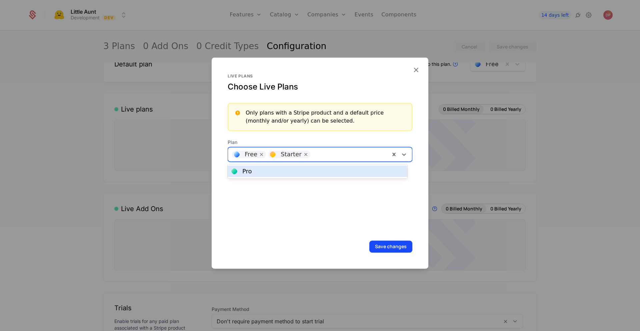
click at [324, 152] on div at bounding box center [350, 153] width 74 height 9
click at [320, 175] on div "Pro" at bounding box center [318, 170] width 180 height 11
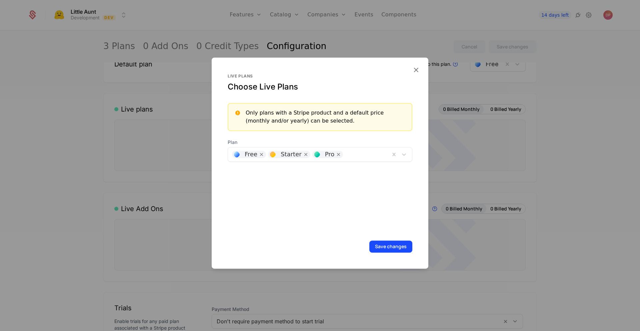
click at [387, 246] on button "Save changes" at bounding box center [391, 246] width 43 height 12
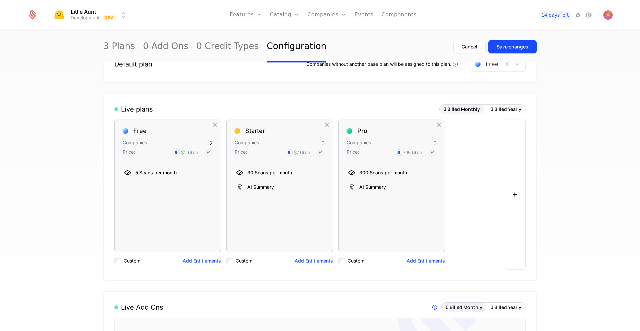
click at [517, 42] on button "Save changes" at bounding box center [513, 46] width 48 height 13
click at [321, 185] on icon at bounding box center [324, 186] width 8 height 8
click at [512, 45] on div "Save changes" at bounding box center [513, 46] width 32 height 7
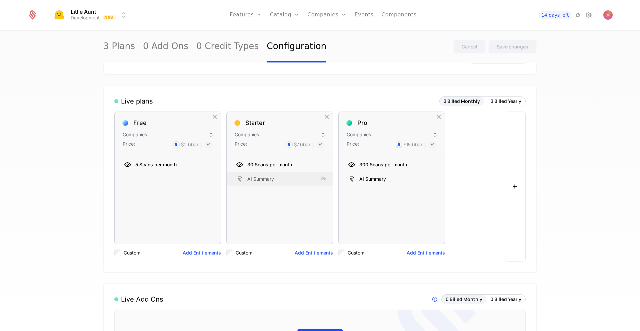
scroll to position [0, 0]
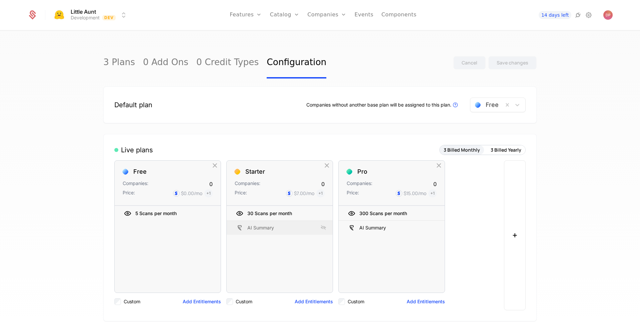
click at [369, 17] on link "Events" at bounding box center [364, 15] width 19 height 30
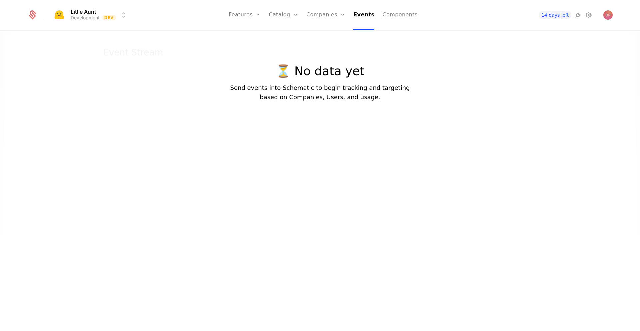
click at [396, 17] on link "Components" at bounding box center [400, 15] width 35 height 30
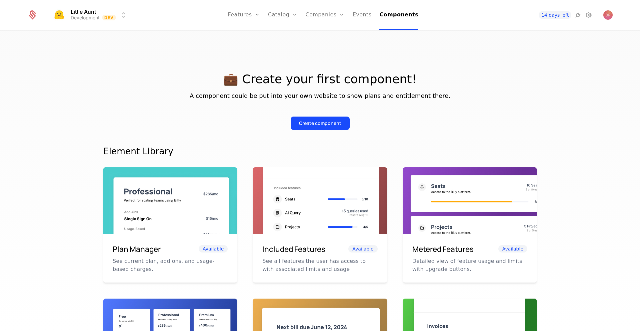
click at [331, 125] on div "Create component" at bounding box center [320, 123] width 42 height 7
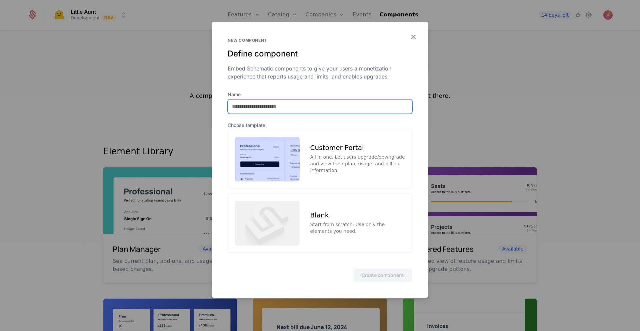
click at [323, 103] on input "Name" at bounding box center [320, 106] width 184 height 14
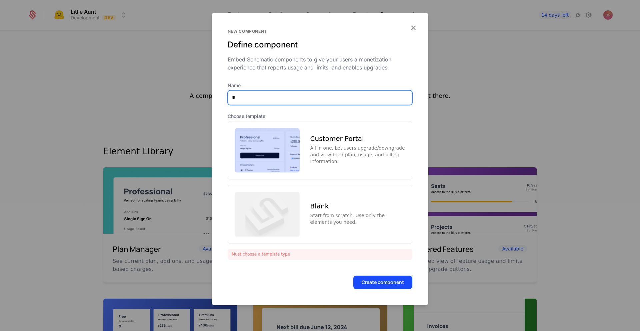
type input "**********"
click at [327, 145] on div "All in one. Let users upgrade/downgrade and view their plan, usage, and billing…" at bounding box center [358, 155] width 95 height 20
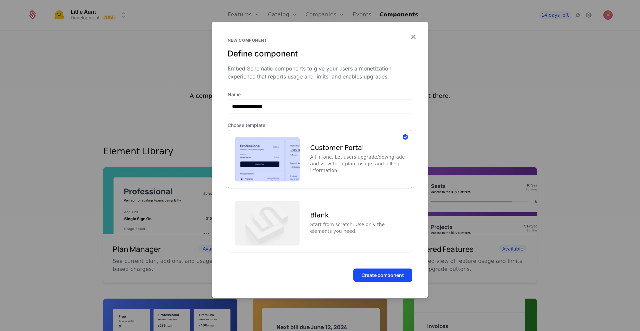
click at [375, 276] on button "Create component" at bounding box center [383, 274] width 59 height 13
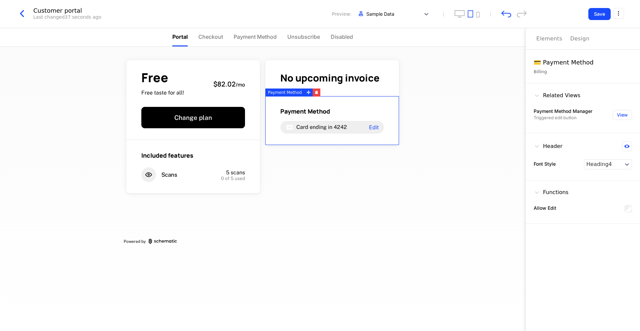
click at [354, 140] on div "Payment Method Card ending in 4242 Edit" at bounding box center [333, 120] width 134 height 49
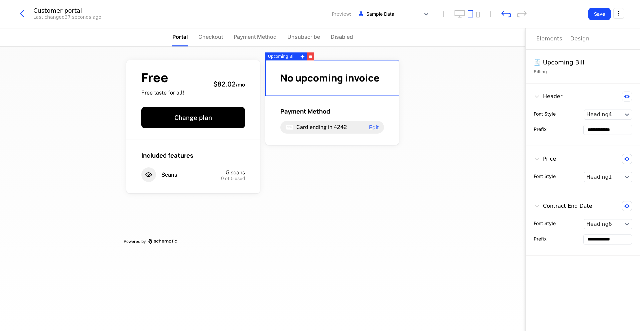
click at [293, 75] on span "No upcoming invoice" at bounding box center [330, 77] width 99 height 13
click at [459, 13] on icon "desktop" at bounding box center [460, 14] width 11 height 8
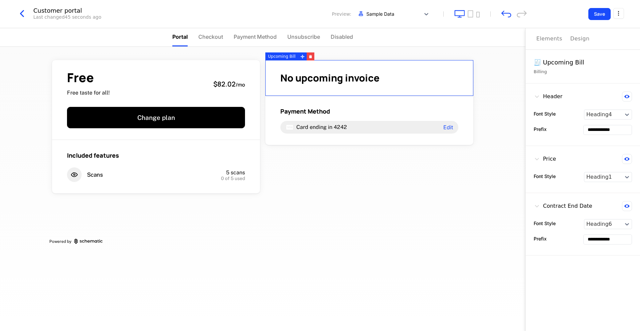
click at [459, 11] on icon "desktop" at bounding box center [460, 14] width 11 height 8
click at [472, 15] on icon "tablet" at bounding box center [471, 14] width 6 height 8
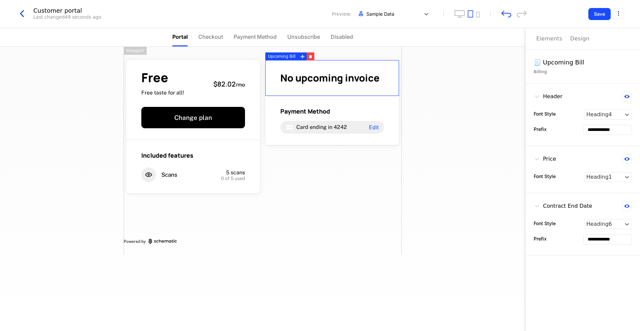
click at [213, 35] on span "Checkout" at bounding box center [210, 37] width 25 height 8
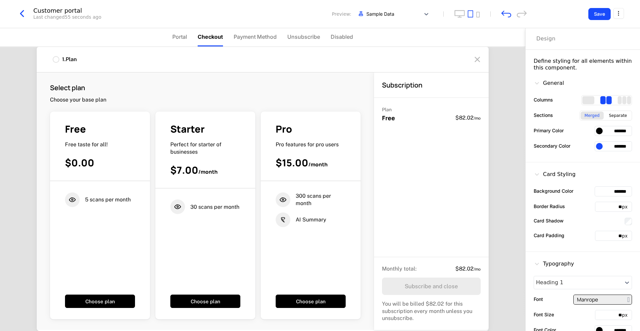
click at [267, 43] on li "Payment Method" at bounding box center [255, 37] width 43 height 18
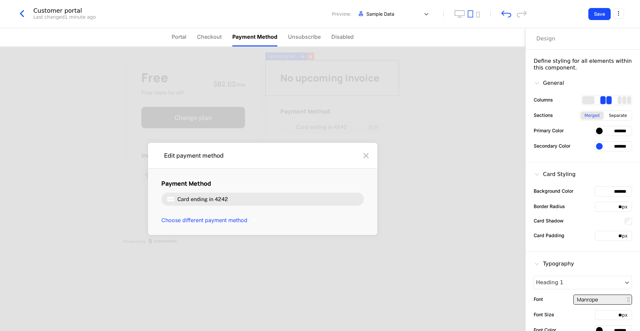
click at [214, 44] on li "Checkout" at bounding box center [209, 37] width 25 height 18
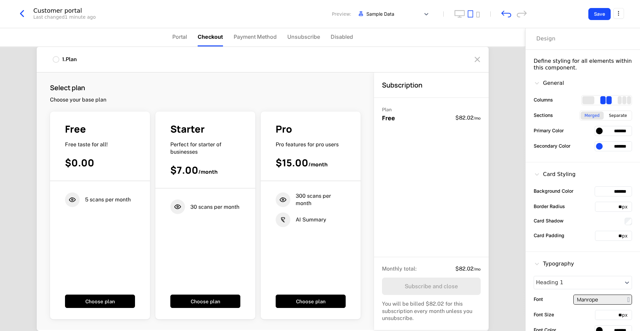
click at [58, 58] on div at bounding box center [56, 59] width 7 height 7
click at [275, 38] on span "Payment Method" at bounding box center [255, 37] width 43 height 8
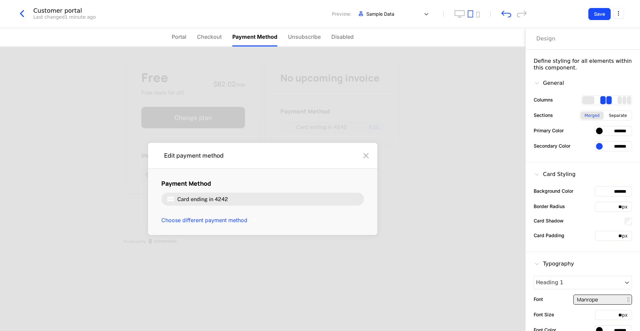
click at [312, 37] on span "Unsubscribe" at bounding box center [304, 37] width 33 height 8
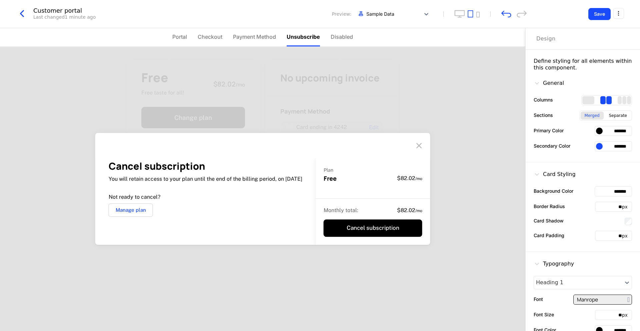
click at [347, 35] on span "Disabled" at bounding box center [342, 37] width 22 height 8
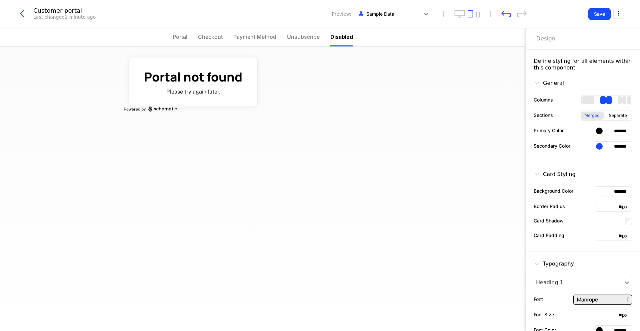
click at [313, 38] on span "Unsubscribe" at bounding box center [303, 37] width 33 height 8
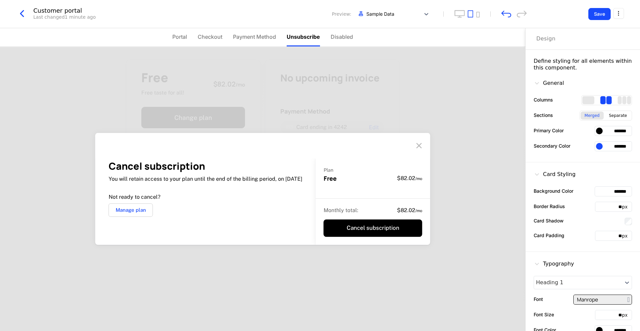
click at [264, 43] on li "Payment Method" at bounding box center [254, 37] width 43 height 18
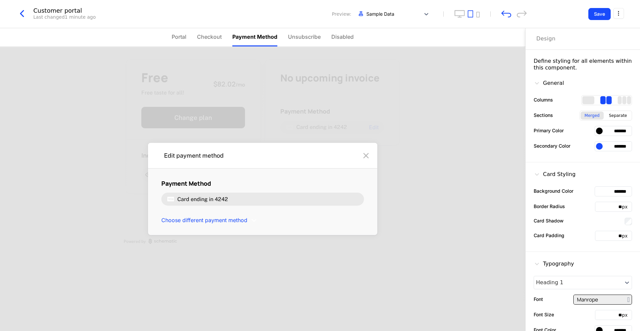
click at [212, 38] on span "Checkout" at bounding box center [209, 37] width 25 height 8
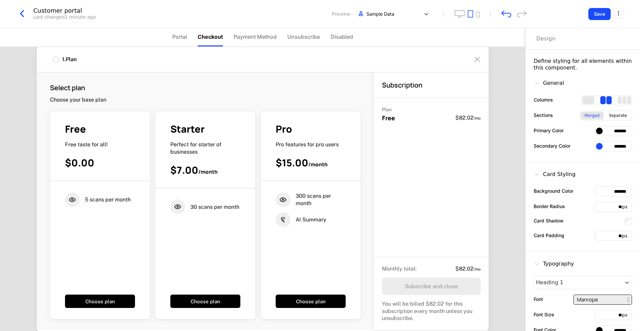
click at [177, 38] on span "Portal" at bounding box center [179, 37] width 15 height 8
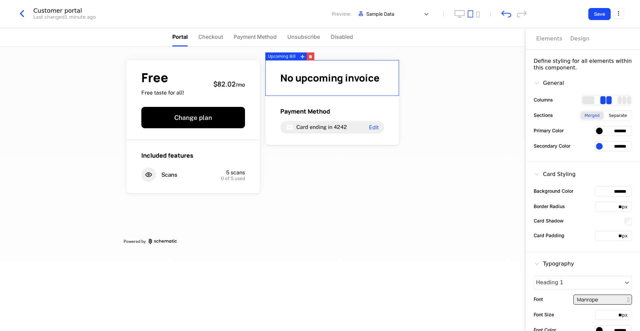
click at [607, 135] on input "*******" at bounding box center [613, 131] width 37 height 10
drag, startPoint x: 600, startPoint y: 143, endPoint x: 640, endPoint y: 140, distance: 40.5
click at [640, 140] on div "Elements Design Define styling for all elements within this component. General …" at bounding box center [583, 179] width 115 height 303
drag, startPoint x: 621, startPoint y: 127, endPoint x: 612, endPoint y: 128, distance: 9.0
click at [612, 128] on input "*******" at bounding box center [613, 131] width 37 height 10
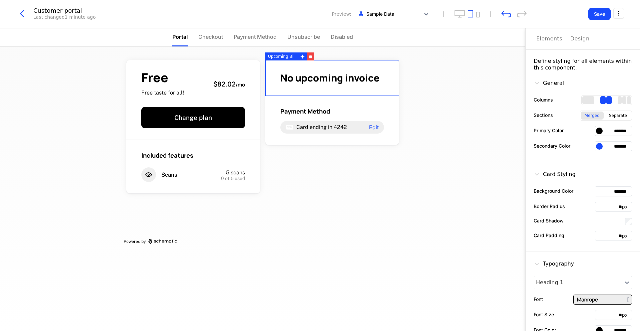
click at [599, 132] on input "*******" at bounding box center [613, 131] width 37 height 10
paste input "text"
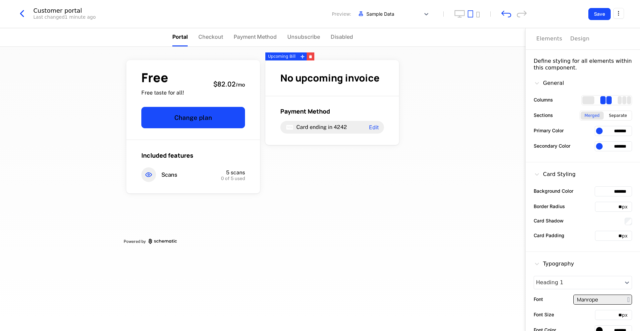
click at [596, 131] on div at bounding box center [599, 130] width 7 height 7
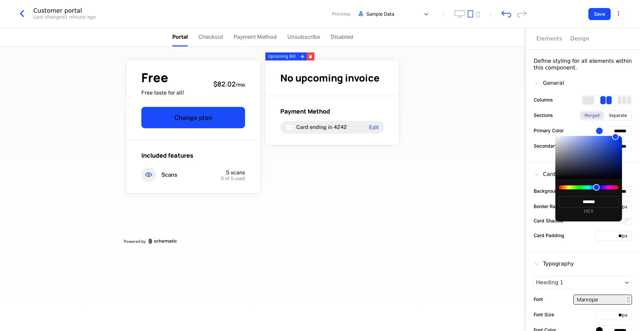
type input "*******"
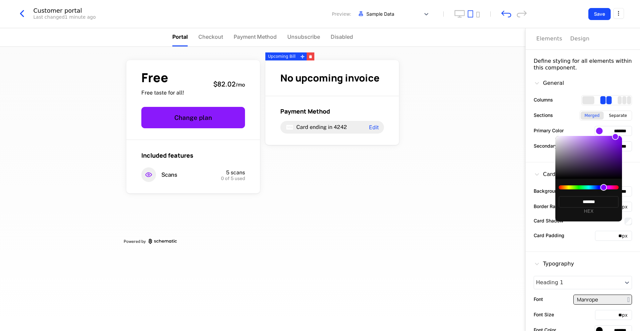
type input "*******"
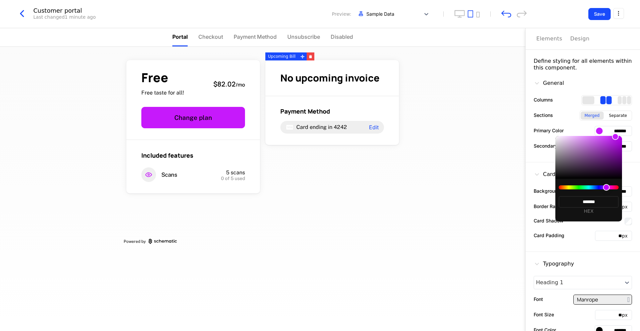
type input "*******"
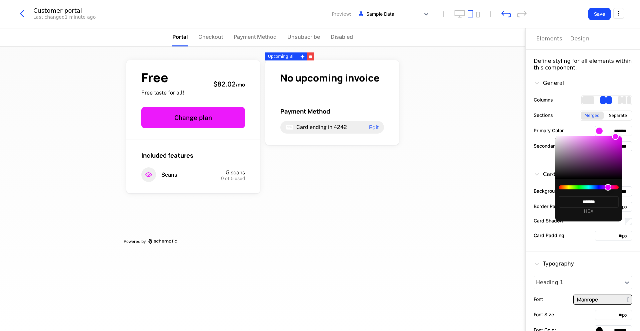
type input "*******"
drag, startPoint x: 604, startPoint y: 187, endPoint x: 609, endPoint y: 187, distance: 4.7
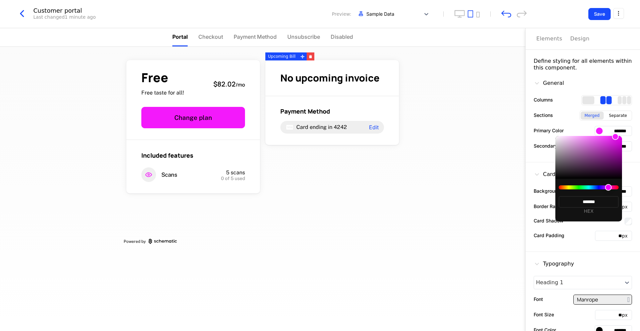
click at [609, 187] on div at bounding box center [589, 187] width 60 height 4
